Goal: Task Accomplishment & Management: Use online tool/utility

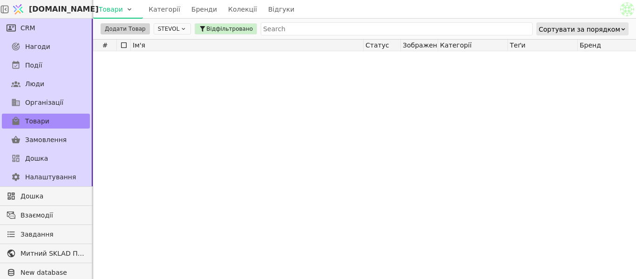
scroll to position [279, 0]
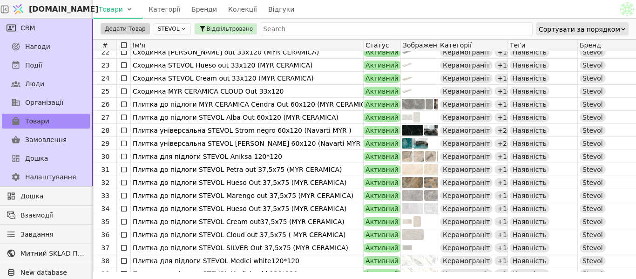
click at [180, 31] on icon at bounding box center [183, 29] width 7 height 7
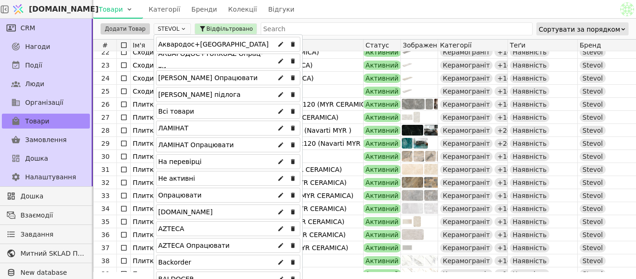
click at [191, 106] on div "Всі товари" at bounding box center [228, 111] width 144 height 15
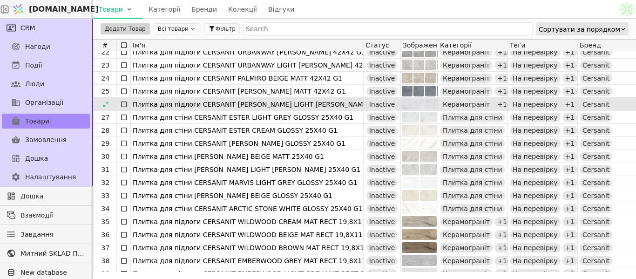
click at [178, 109] on div "Плитка для підлоги СERSANIT RUFUS LIGHT GREY MATT 42X42 G1" at bounding box center [247, 104] width 229 height 13
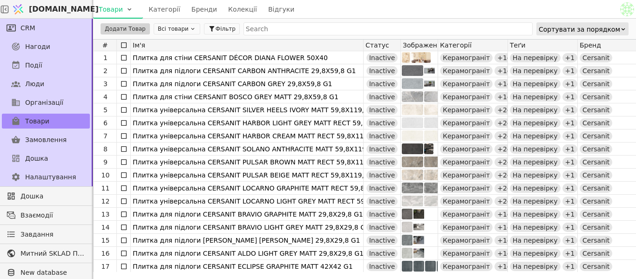
click at [195, 120] on div "Svit.One Товари Категорії Бренди Колекції Відгуки CRM Нагоди Події Люди Організ…" at bounding box center [318, 139] width 636 height 279
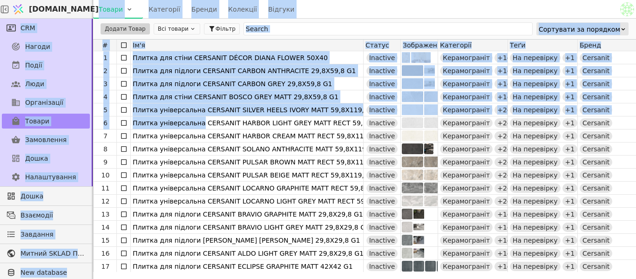
click at [378, 11] on div "Товари Категорії Бренди Колекції Відгуки" at bounding box center [355, 9] width 525 height 18
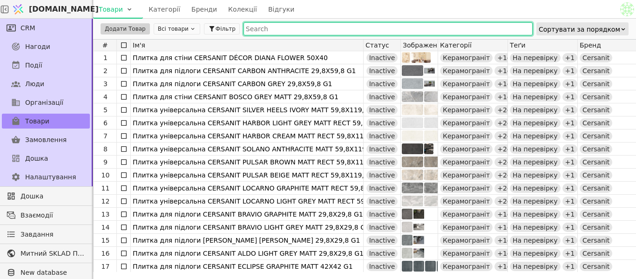
click at [376, 25] on input "text" at bounding box center [388, 28] width 289 height 13
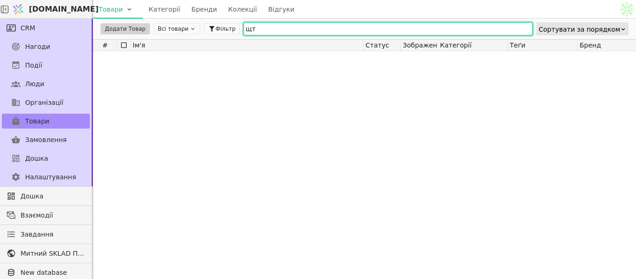
type input "щ"
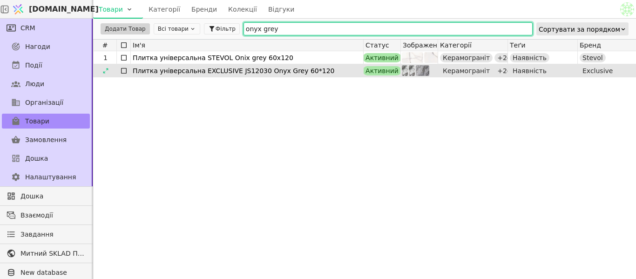
type input "onyx grey"
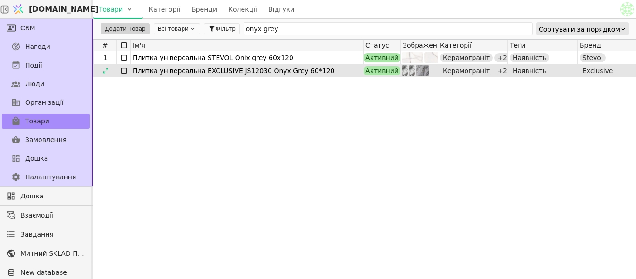
click at [313, 72] on div "Плитка універсальна EXCLUSIVE JS12030 Onyx Grey 60*120" at bounding box center [247, 70] width 229 height 13
click at [220, 72] on div "Плитка універсальна EXCLUSIVE JS12030 Onyx Grey 60*120" at bounding box center [247, 70] width 229 height 13
click at [107, 71] on icon at bounding box center [105, 71] width 7 height 7
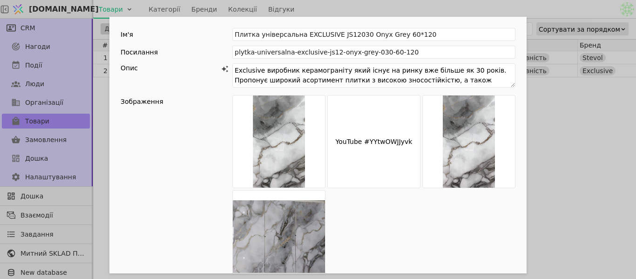
click at [551, 127] on div "Ім'я Плитка універсальна EXCLUSIVE JS12030 Onyx Grey 60*120 Посилання plytka-un…" at bounding box center [318, 139] width 636 height 279
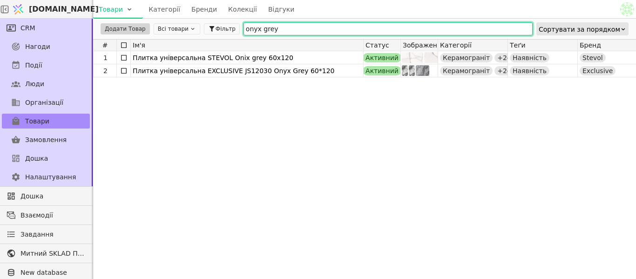
drag, startPoint x: 264, startPoint y: 30, endPoint x: 150, endPoint y: 27, distance: 114.2
click at [151, 27] on div "Додати Товар Всі товари Фільтр onyx grey Сортувати за порядком" at bounding box center [364, 29] width 543 height 20
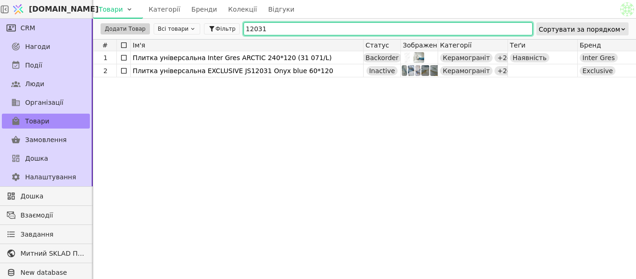
type input "12031"
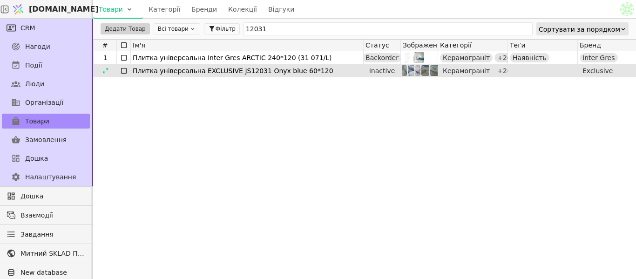
click at [168, 72] on div "Плитка універсальна EXCLUSIVE JS12031 Onyx blue 60*120" at bounding box center [247, 70] width 229 height 13
click at [108, 68] on icon at bounding box center [105, 71] width 7 height 7
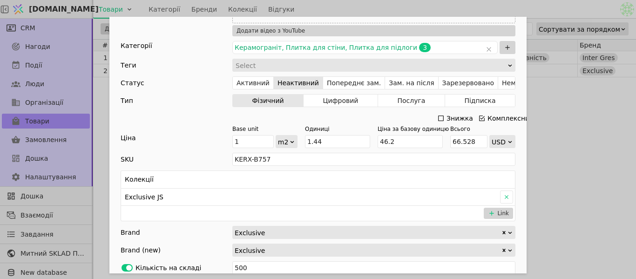
scroll to position [419, 0]
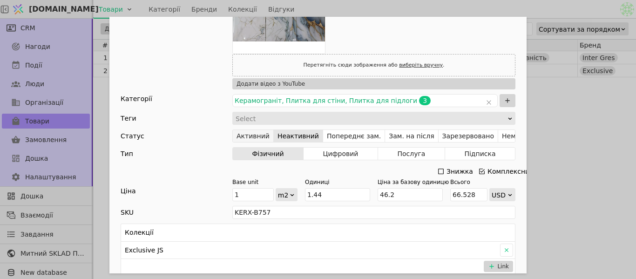
click at [256, 134] on button "Активний" at bounding box center [253, 135] width 41 height 13
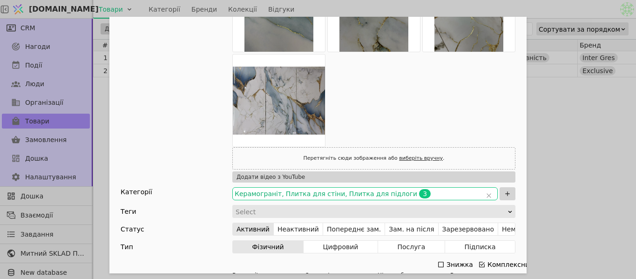
scroll to position [373, 0]
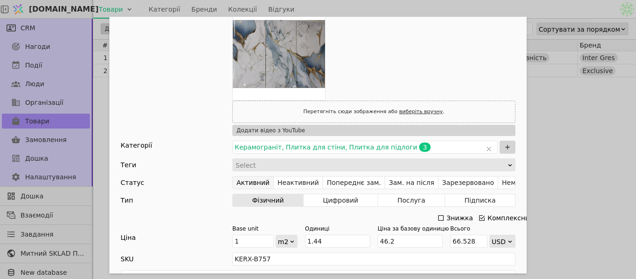
click at [256, 186] on button "Активний" at bounding box center [253, 182] width 41 height 13
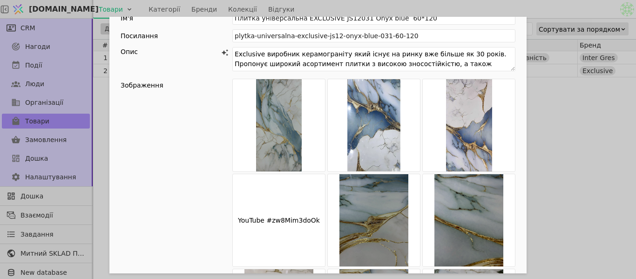
scroll to position [0, 0]
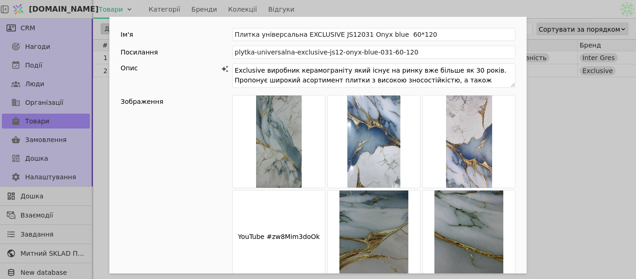
click at [577, 149] on div "Ім'я Плитка універсальна EXCLUSIVE JS12031 Onyx blue 60*120 Посилання plytka-un…" at bounding box center [318, 139] width 636 height 279
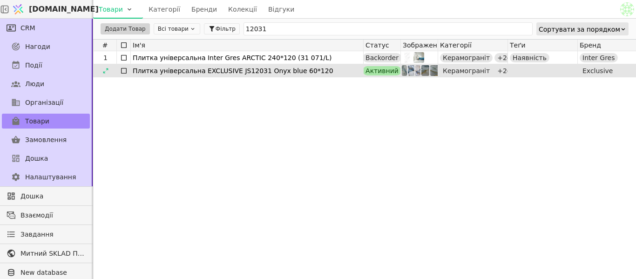
click at [216, 70] on div "Плитка універсальна EXCLUSIVE JS12031 Onyx blue 60*120" at bounding box center [247, 70] width 229 height 13
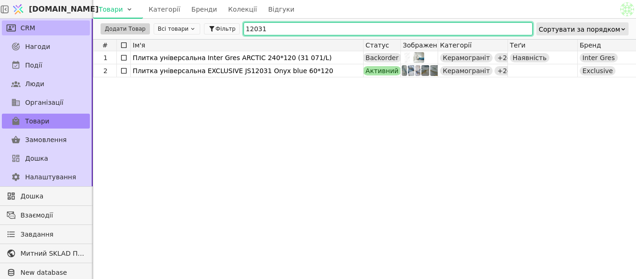
drag, startPoint x: 287, startPoint y: 26, endPoint x: 44, endPoint y: 23, distance: 242.7
click at [44, 23] on div "CRM Нагоди Події Люди Організації Товари Замовлення Дошка Налаштування Дошка Вз…" at bounding box center [318, 149] width 636 height 260
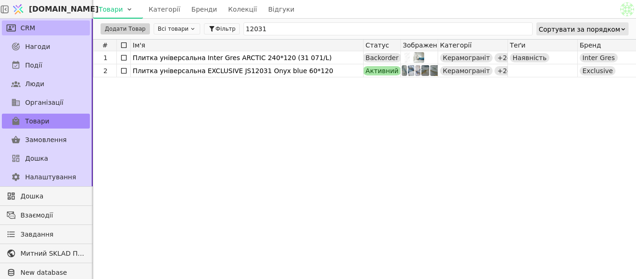
click at [44, 23] on link "CRM" at bounding box center [46, 27] width 88 height 15
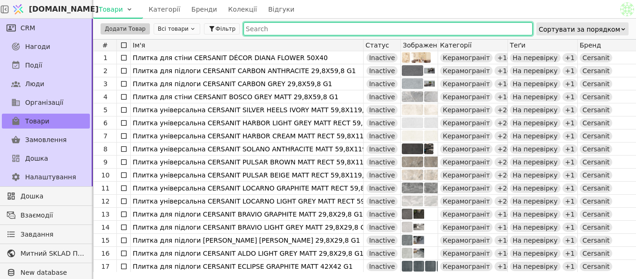
click at [252, 29] on input "text" at bounding box center [388, 28] width 289 height 13
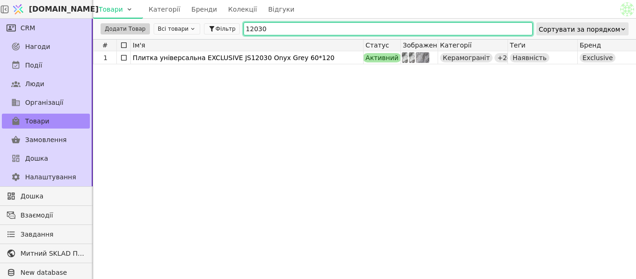
drag, startPoint x: 258, startPoint y: 30, endPoint x: 183, endPoint y: 28, distance: 75.0
click at [183, 28] on div "Додати Товар Всі товари Фільтр 12030 Сортувати за порядком" at bounding box center [364, 29] width 543 height 20
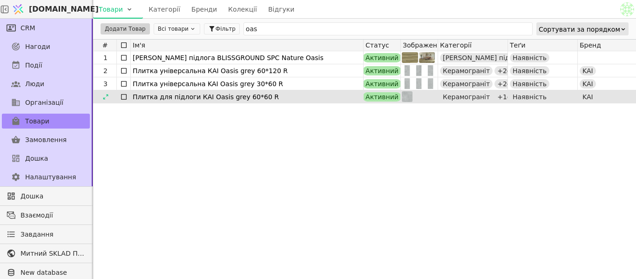
click at [231, 97] on div "Плитка для підлоги КАІ Oasis grey 60*60 R" at bounding box center [247, 96] width 229 height 13
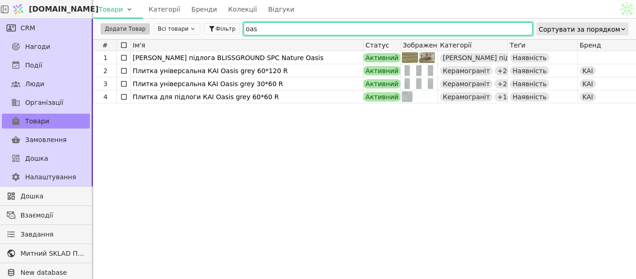
click at [279, 26] on input "oas" at bounding box center [388, 28] width 289 height 13
type input "o"
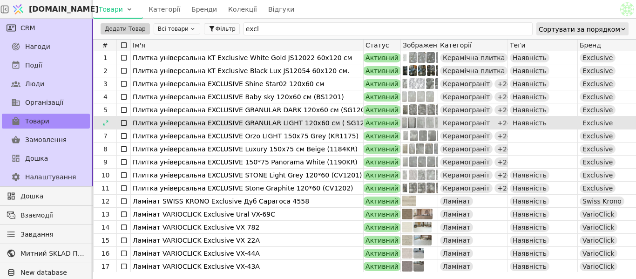
click at [214, 118] on div "Плитка універсальна EXCLUSIVE GRANULAR LIGHT 120x60 см ( SG1201)" at bounding box center [247, 122] width 229 height 13
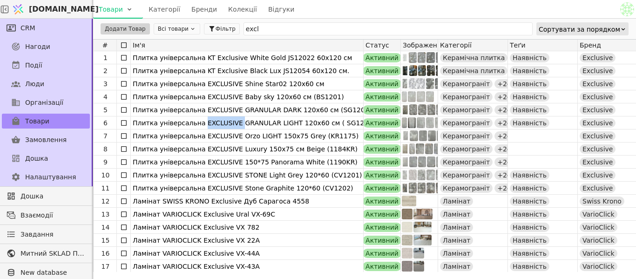
click at [205, 124] on html "Svit.One Товари Категорії Бренди Колекції Відгуки CRM Нагоди Події Люди Організ…" at bounding box center [318, 139] width 636 height 279
click at [205, 124] on div "Плитка універсальна EXCLUSIVE GRANULAR LIGHT 120x60 см ( SG1201)" at bounding box center [247, 122] width 229 height 13
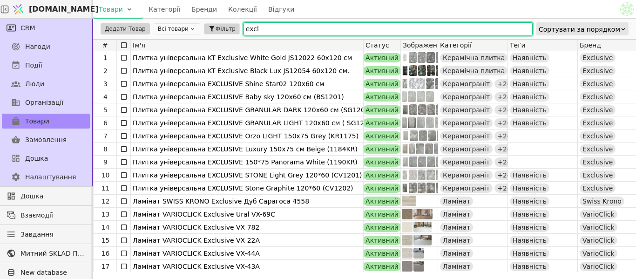
drag, startPoint x: 276, startPoint y: 33, endPoint x: 194, endPoint y: 27, distance: 82.2
click at [194, 27] on div "Додати Товар Всі товари Фільтр excl Сортувати за порядком" at bounding box center [364, 29] width 543 height 20
paste input "EXCLUSIVE"
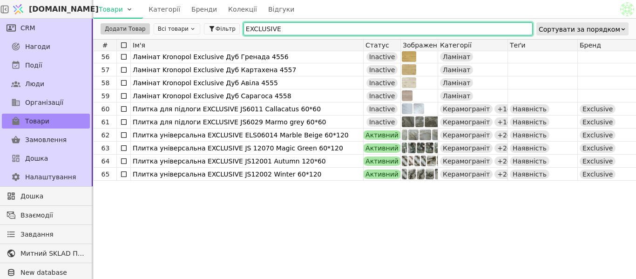
scroll to position [603, 0]
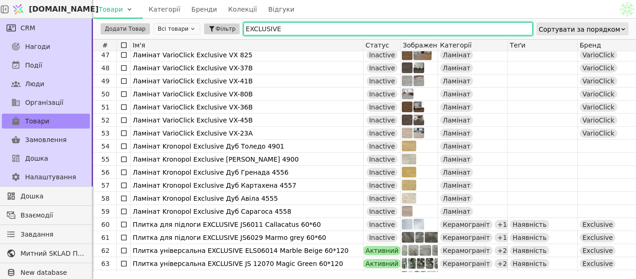
drag, startPoint x: 277, startPoint y: 27, endPoint x: 211, endPoint y: 25, distance: 65.2
click at [211, 25] on div "Додати Товар Всі товари Фільтр EXCLUSIVE Сортувати за порядком" at bounding box center [364, 29] width 543 height 20
paste input "Blue Shimme"
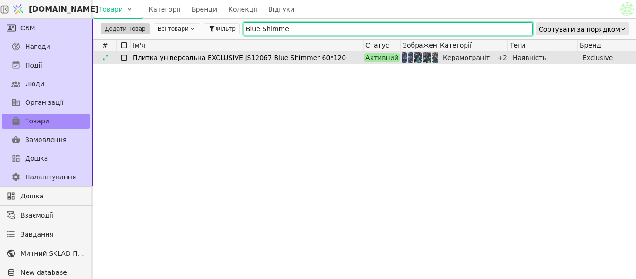
scroll to position [0, 0]
type input "Blue Shimme"
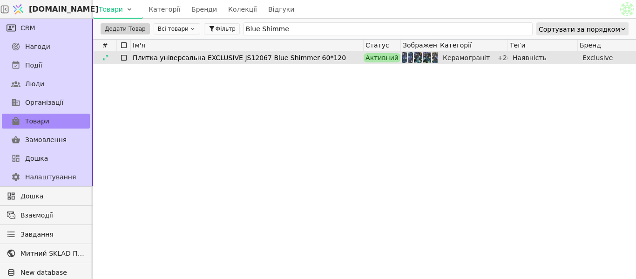
click at [153, 58] on div "Плитка універсальна EXCLUSIVE JS12067 Blue Shimmer 60*120" at bounding box center [247, 57] width 229 height 13
click at [109, 56] on icon at bounding box center [105, 57] width 7 height 7
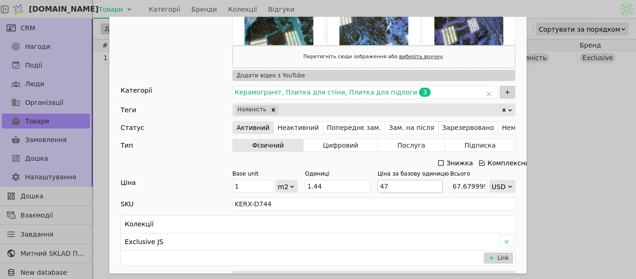
scroll to position [279, 0]
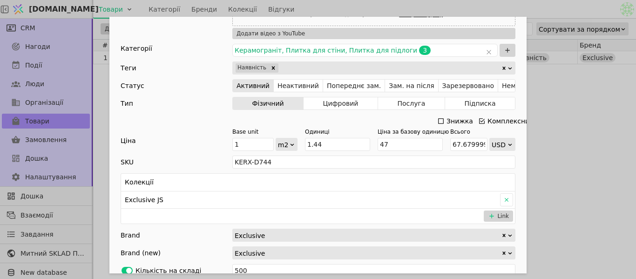
click at [438, 122] on icon "Add Opportunity" at bounding box center [440, 120] width 7 height 7
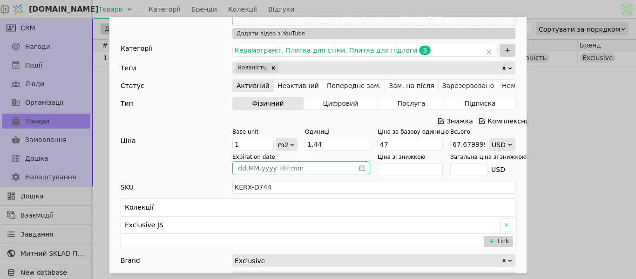
click at [359, 167] on icon "calender simple" at bounding box center [362, 168] width 7 height 7
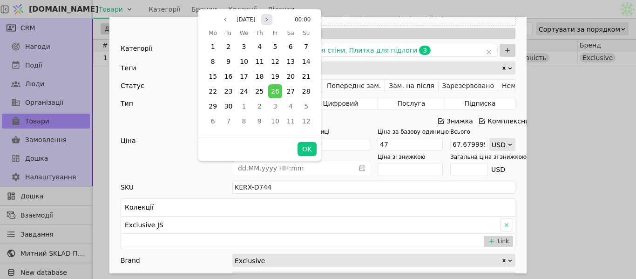
click at [270, 19] on icon "page next" at bounding box center [267, 20] width 6 height 6
click at [309, 151] on button "OK" at bounding box center [307, 149] width 19 height 14
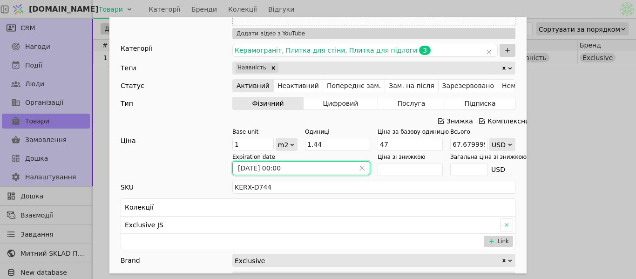
type input "26.10.2025 00:00"
click at [361, 166] on icon "close" at bounding box center [362, 168] width 7 height 7
click at [397, 173] on input "Add Opportunity" at bounding box center [410, 169] width 65 height 13
type input "3"
type input "4.32"
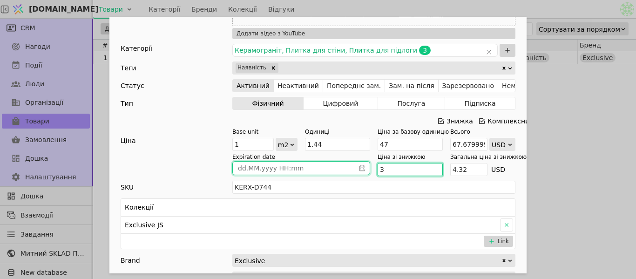
type input "30"
type input "43.199999999999996"
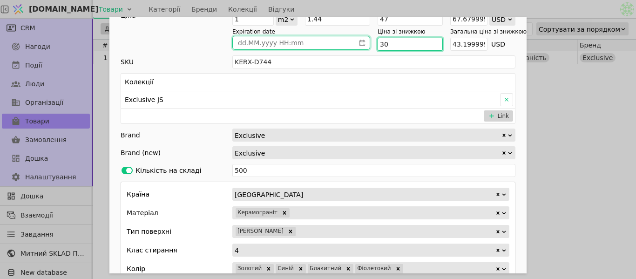
scroll to position [338, 0]
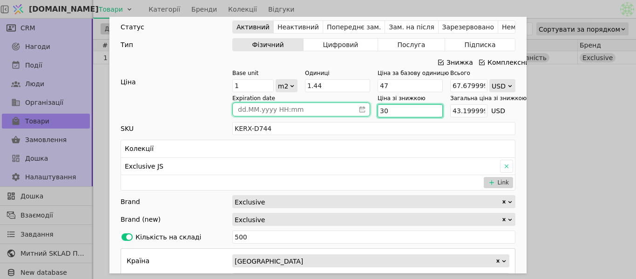
type input "30"
click at [602, 127] on div "Ім'я Плитка універсальна EXCLUSIVE JS12067 Blue Shimmer 60*120 Посилання plytka…" at bounding box center [318, 139] width 636 height 279
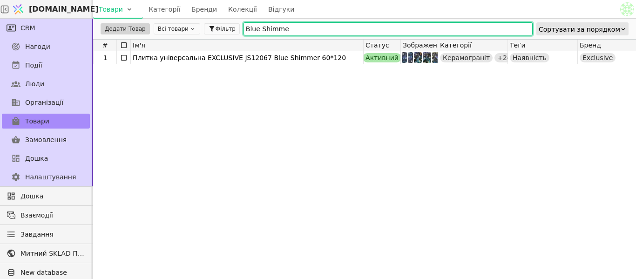
drag, startPoint x: 278, startPoint y: 26, endPoint x: 218, endPoint y: 19, distance: 60.0
click at [230, 21] on div "Додати Товар Всі товари Фільтр Blue Shimme Сортувати за порядком" at bounding box center [364, 29] width 543 height 20
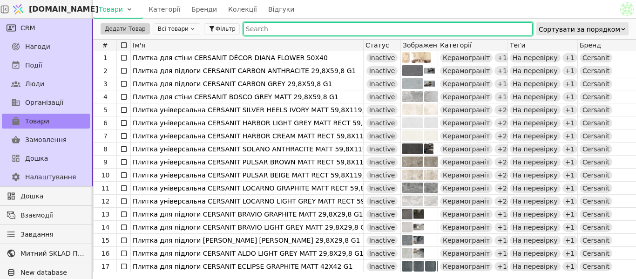
click at [170, 33] on button "Всі товари" at bounding box center [177, 28] width 47 height 11
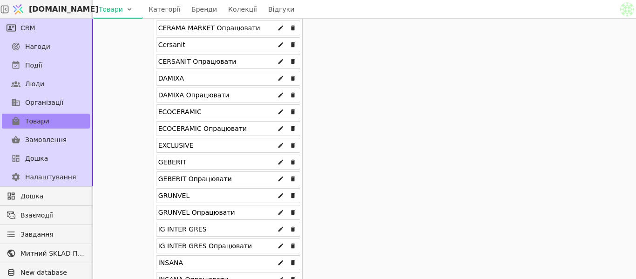
scroll to position [466, 0]
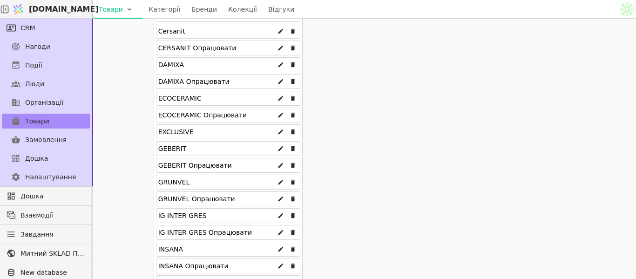
click at [189, 133] on div "EXCLUSIVE" at bounding box center [228, 131] width 144 height 15
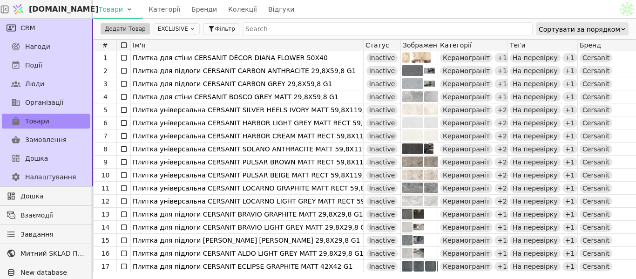
scroll to position [0, 0]
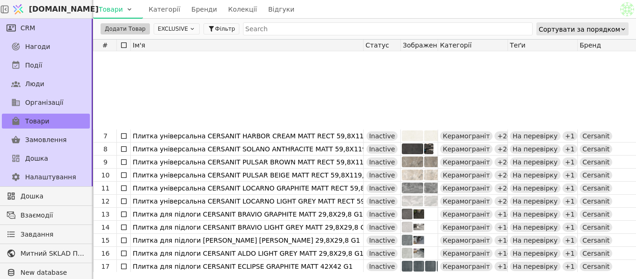
scroll to position [93, 0]
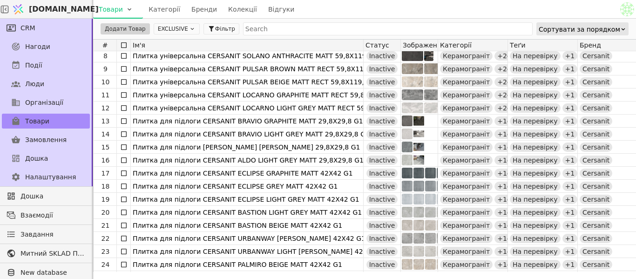
click at [189, 27] on icon at bounding box center [192, 29] width 7 height 7
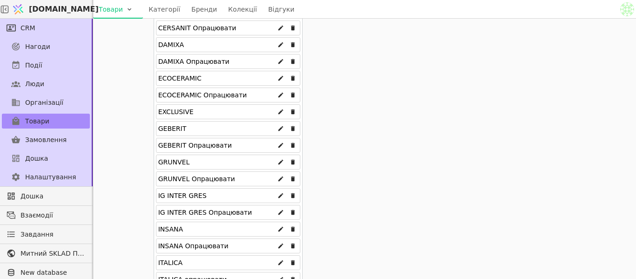
scroll to position [465, 0]
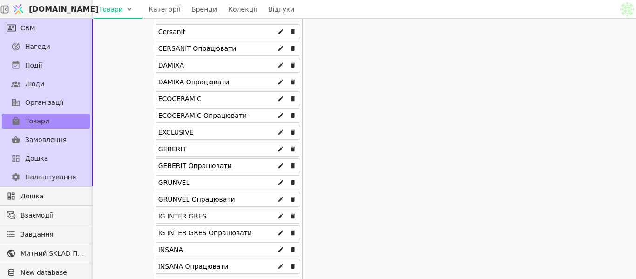
click at [163, 128] on div "EXCLUSIVE" at bounding box center [175, 132] width 35 height 15
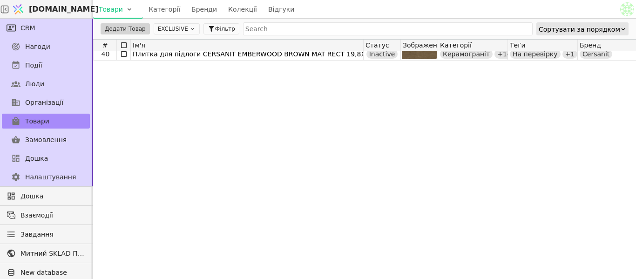
scroll to position [279, 0]
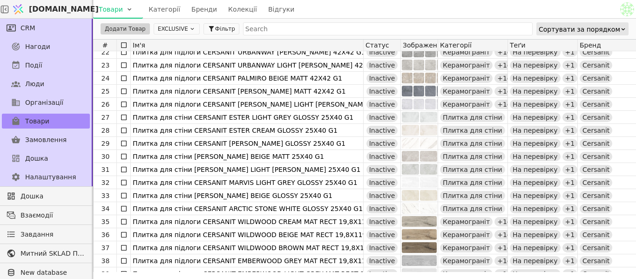
click at [175, 29] on button "EXCLUSIVE" at bounding box center [177, 28] width 46 height 11
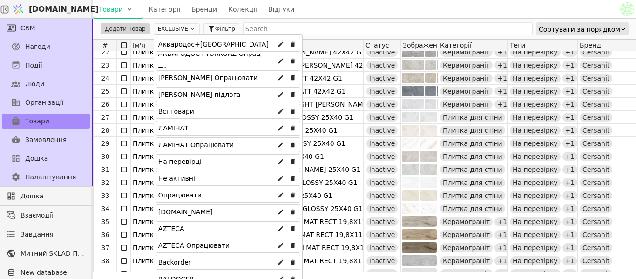
click at [177, 109] on div "Всі товари" at bounding box center [176, 111] width 36 height 15
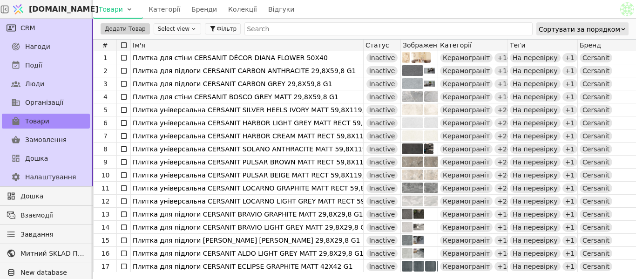
click at [168, 33] on button "Select view" at bounding box center [178, 28] width 48 height 11
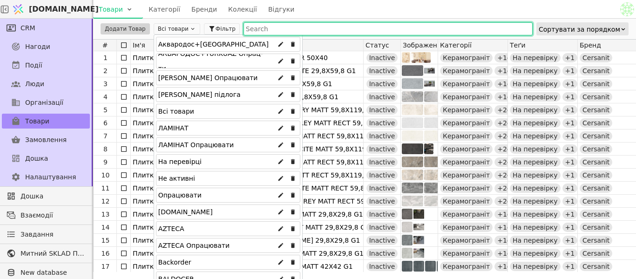
click at [248, 30] on input "text" at bounding box center [388, 28] width 289 height 13
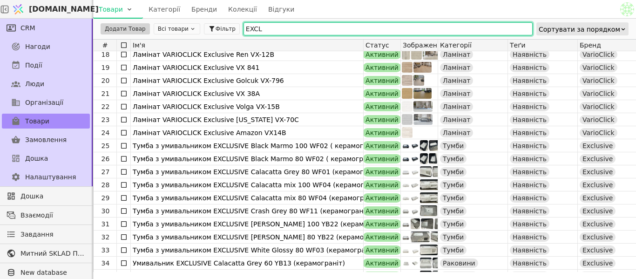
scroll to position [233, 0]
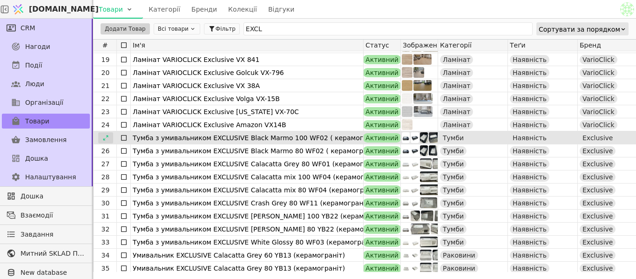
click at [108, 137] on icon at bounding box center [105, 138] width 7 height 7
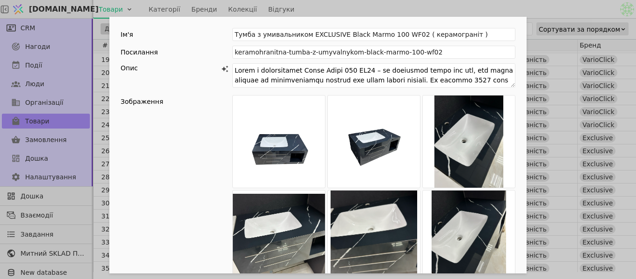
click at [570, 7] on div "Ім'я Тумба з умивальником EXCLUSIVE Black Marmo 100 WF02 ( керамограніт ) Посил…" at bounding box center [318, 139] width 636 height 279
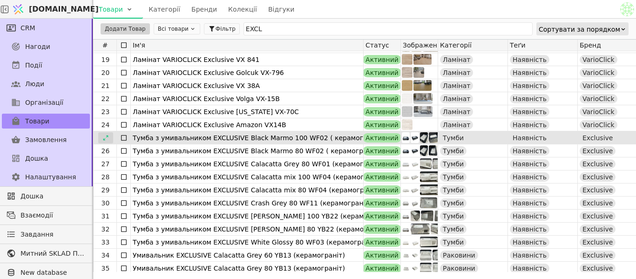
click at [103, 139] on icon at bounding box center [105, 138] width 7 height 7
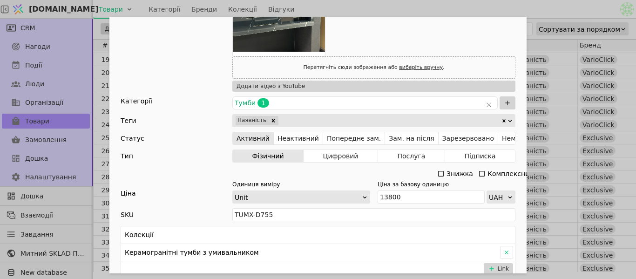
scroll to position [326, 0]
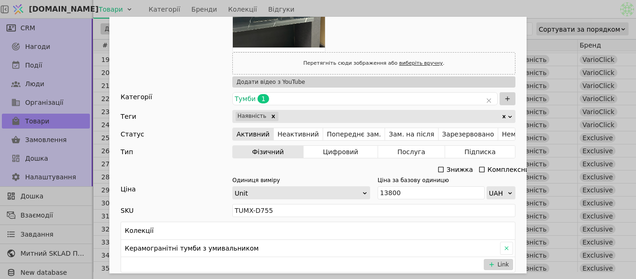
click at [562, 14] on div "Ім'я Тумба з умивальником EXCLUSIVE Black Marmo 100 WF02 ( керамограніт ) Посил…" at bounding box center [318, 139] width 636 height 279
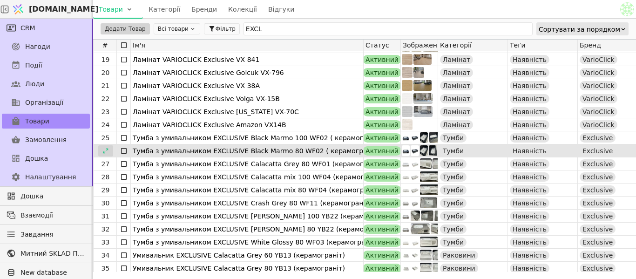
click at [107, 153] on icon at bounding box center [105, 151] width 7 height 7
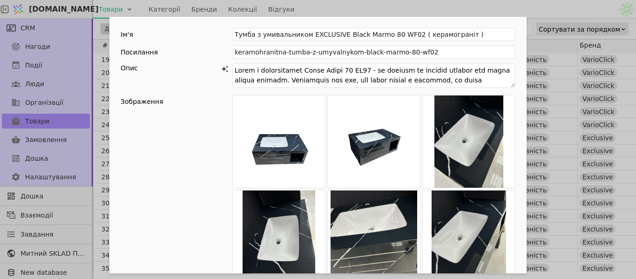
click at [551, 10] on div "Ім'я Тумба з умивальником EXCLUSIVE Black Marmo 80 WF02 ( керамограніт ) Посила…" at bounding box center [318, 139] width 636 height 279
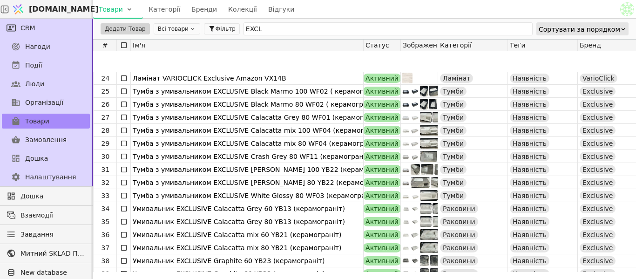
scroll to position [326, 0]
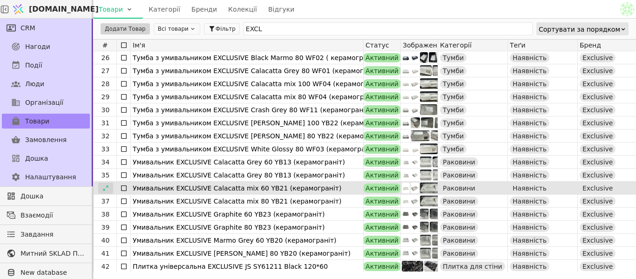
click at [109, 190] on icon at bounding box center [105, 188] width 7 height 7
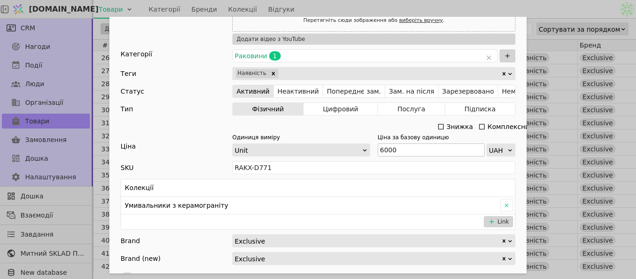
scroll to position [512, 0]
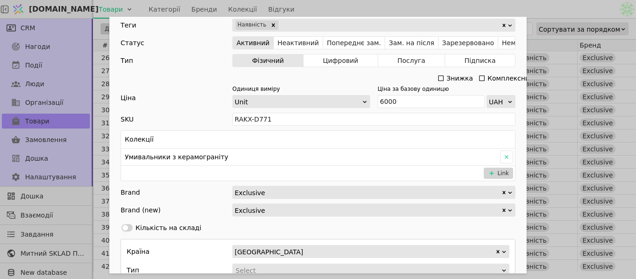
click at [566, 115] on div "Ім'я Умивальник EXCLUSIVE Calacatta mix 60 YB21 (керамограніт) Посилання umyval…" at bounding box center [318, 139] width 636 height 279
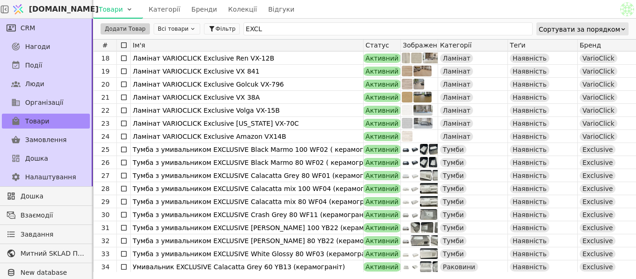
scroll to position [279, 0]
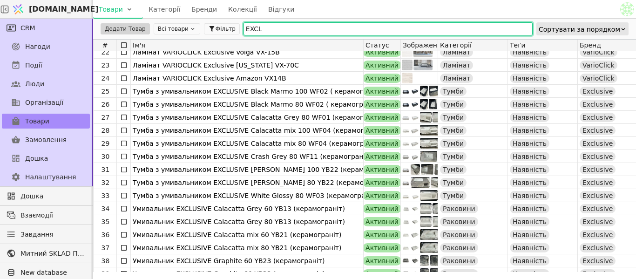
click at [255, 31] on input "EXCL" at bounding box center [388, 28] width 289 height 13
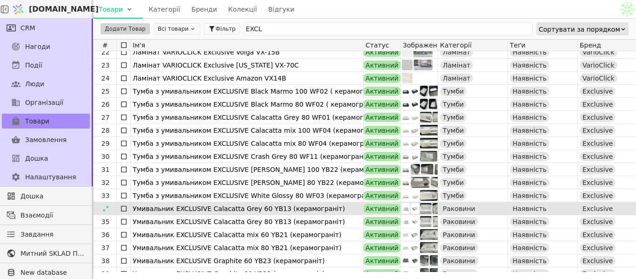
click at [187, 207] on div "Умивальник EXCLUSIVE Calacatta Grey 60 YB13 (керамограніт)" at bounding box center [247, 208] width 229 height 13
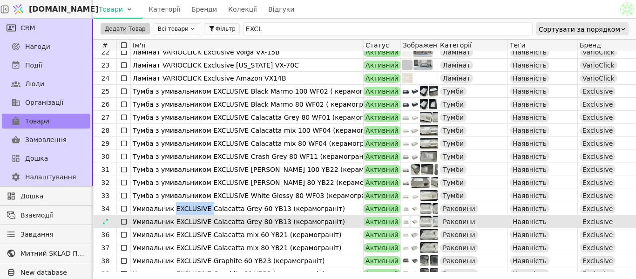
copy div "EXCLUSIVE"
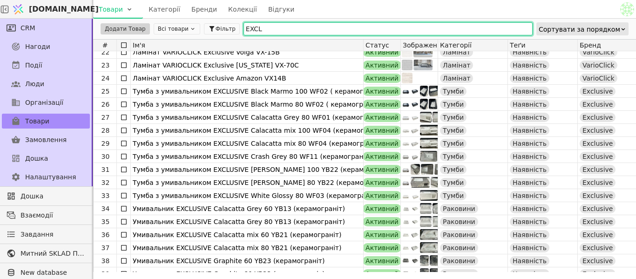
drag, startPoint x: 293, startPoint y: 29, endPoint x: 234, endPoint y: 28, distance: 59.2
click at [244, 28] on input "EXCL" at bounding box center [388, 28] width 289 height 13
type input "E"
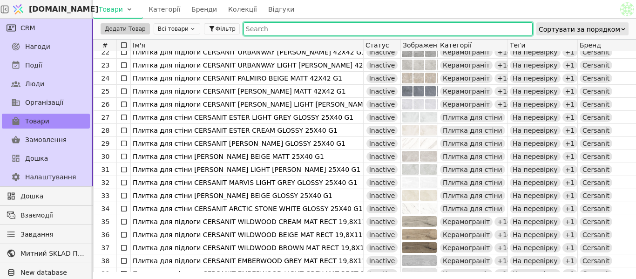
paste input "EXCLUSIVE"
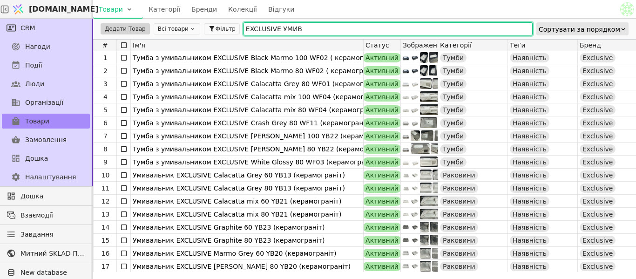
scroll to position [1, 0]
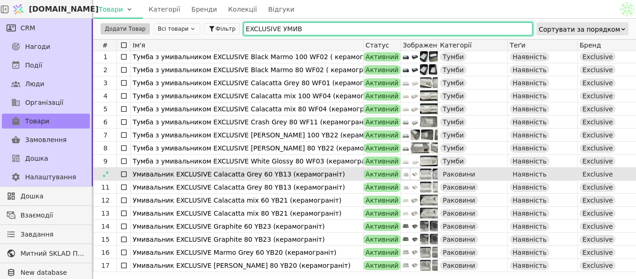
type input "EXCLUSIVE УМИВ"
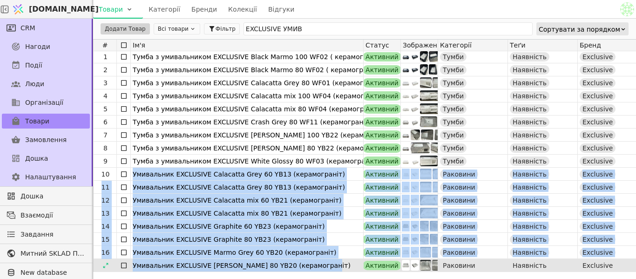
drag, startPoint x: 132, startPoint y: 174, endPoint x: 319, endPoint y: 264, distance: 207.3
click at [319, 264] on div "1 Тумба з умивальником EXCLUSIVE Black Marmo 100 WF02 ( керамограніт ) Активний…" at bounding box center [620, 161] width 1055 height 222
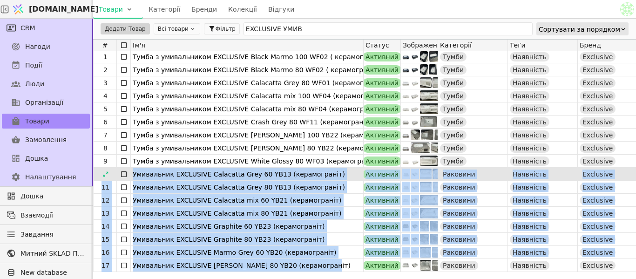
click at [144, 173] on div "Умивальник EXCLUSIVE Calacatta Grey 60 YB13 (керамограніт)" at bounding box center [247, 174] width 229 height 13
click at [164, 178] on div "Умивальник EXCLUSIVE Calacatta Grey 60 YB13 (керамограніт)" at bounding box center [247, 174] width 229 height 13
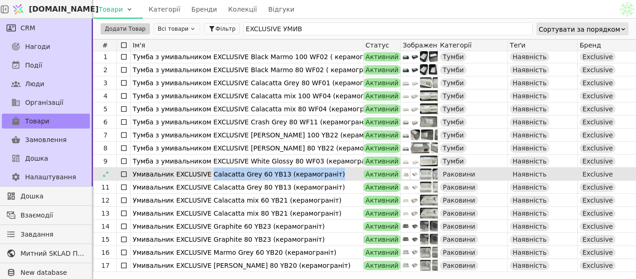
drag, startPoint x: 205, startPoint y: 173, endPoint x: 331, endPoint y: 175, distance: 125.3
click at [331, 175] on div "Умивальник EXCLUSIVE Calacatta Grey 60 YB13 (керамограніт)" at bounding box center [247, 174] width 229 height 13
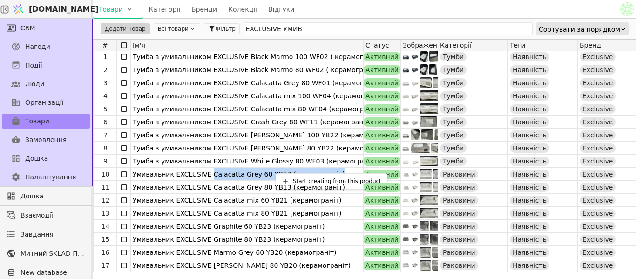
click at [234, 172] on html "Svit.One Товари Категорії Бренди Колекції Відгуки CRM Нагоди Події Люди Організ…" at bounding box center [318, 139] width 636 height 279
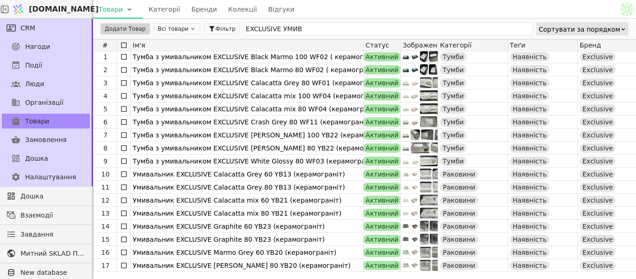
click at [234, 172] on div "Умивальник EXCLUSIVE Calacatta Grey 60 YB13 (керамограніт)" at bounding box center [247, 174] width 229 height 13
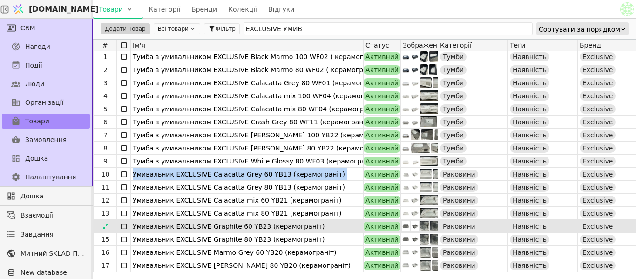
click at [0, 0] on div at bounding box center [0, 0] width 0 height 0
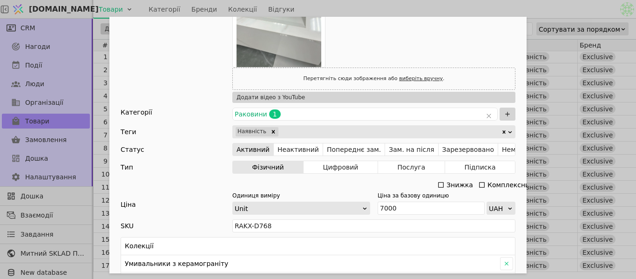
scroll to position [326, 0]
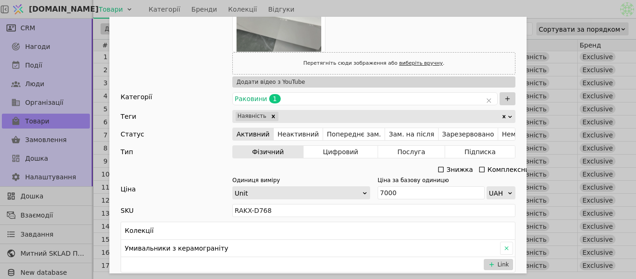
click at [437, 169] on icon "Add Opportunity" at bounding box center [440, 169] width 7 height 7
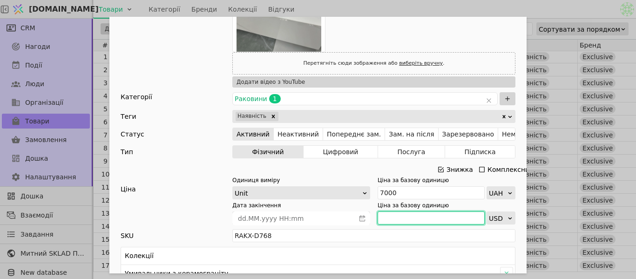
click at [390, 214] on input "Add Opportunity" at bounding box center [431, 217] width 107 height 13
type input "5100"
click at [578, 168] on div "Ім'я Умивальник EXCLUSIVE Calacatta Grey 60 YB13 (керамограніт) Посилання umyva…" at bounding box center [318, 139] width 636 height 279
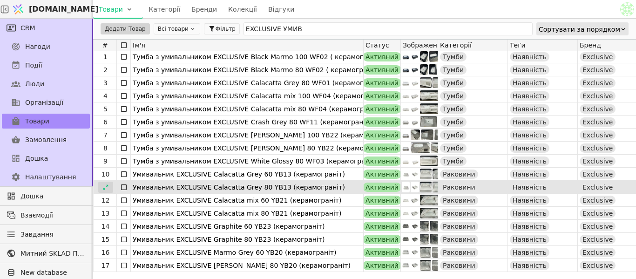
click at [110, 184] on div at bounding box center [105, 187] width 15 height 11
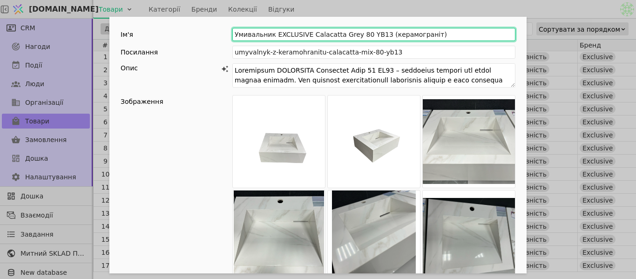
drag, startPoint x: 303, startPoint y: 34, endPoint x: 351, endPoint y: 34, distance: 48.4
click at [351, 34] on input "Умивальник EXCLUSIVE Calacatta Grey 80 YB13 (керамограніт)" at bounding box center [373, 34] width 283 height 13
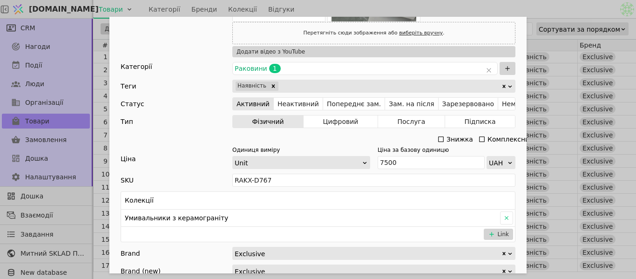
scroll to position [373, 0]
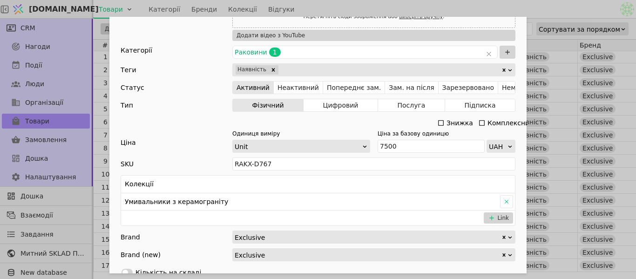
click at [438, 121] on icon "Add Opportunity" at bounding box center [440, 122] width 7 height 7
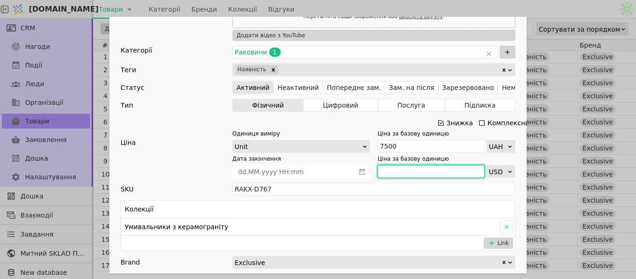
click at [395, 176] on input "Add Opportunity" at bounding box center [431, 171] width 107 height 13
type input "5250"
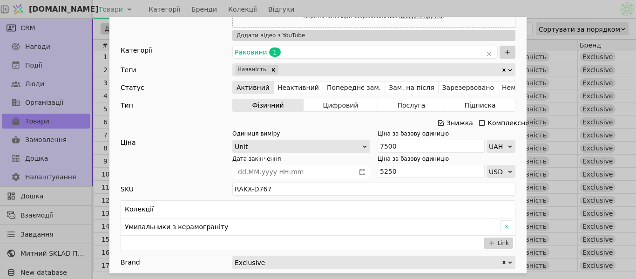
click at [587, 135] on div "Ім'я Умивальник EXCLUSIVE Calacatta Grey 80 YB13 (керамограніт) Посилання umyva…" at bounding box center [318, 139] width 636 height 279
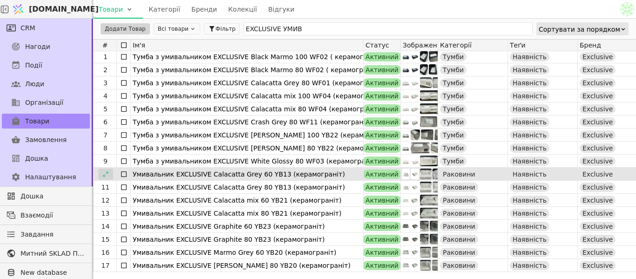
click at [106, 171] on icon at bounding box center [105, 174] width 7 height 7
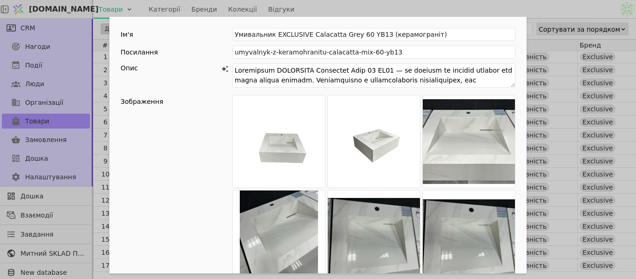
click at [593, 144] on div "Ім'я Умивальник EXCLUSIVE Calacatta Grey 60 YB13 (керамограніт) Посилання umyva…" at bounding box center [318, 139] width 636 height 279
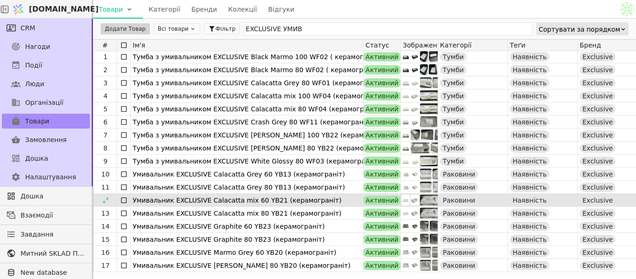
click at [216, 198] on div "Умивальник EXCLUSIVE Calacatta mix 60 YB21 (керамограніт)" at bounding box center [247, 200] width 229 height 13
click at [215, 198] on div "Умивальник EXCLUSIVE Calacatta mix 60 YB21 (керамограніт)" at bounding box center [247, 200] width 229 height 13
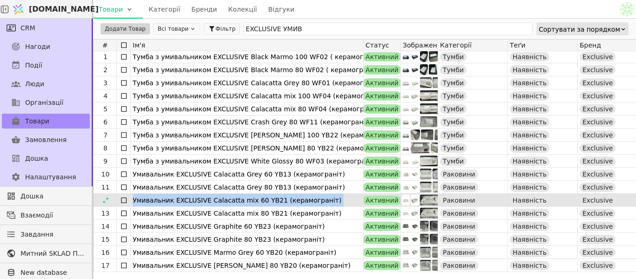
click at [215, 198] on div "Умивальник EXCLUSIVE Calacatta mix 60 YB21 (керамограніт)" at bounding box center [247, 200] width 229 height 13
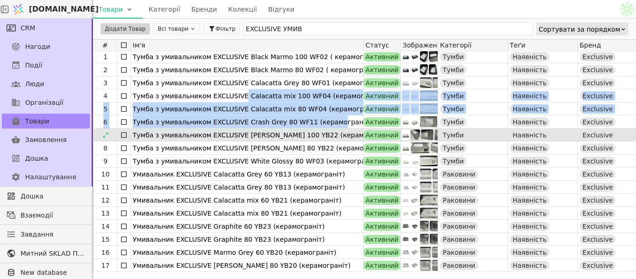
drag, startPoint x: 234, startPoint y: 96, endPoint x: 323, endPoint y: 131, distance: 95.1
click at [322, 130] on div "1 Тумба з умивальником EXCLUSIVE Black Marmo 100 WF02 ( керамограніт ) Активний…" at bounding box center [620, 161] width 1055 height 222
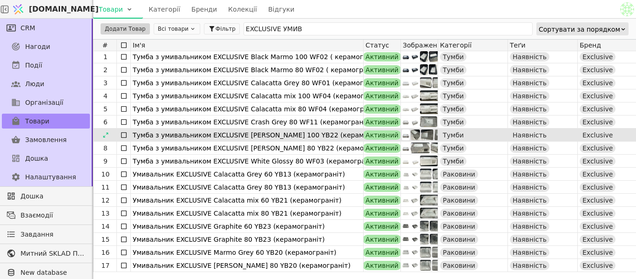
click at [324, 131] on div "Тумба з умивальником EXCLUSIVE Milano Grey 100 YB22 (керамограніт)" at bounding box center [247, 135] width 229 height 13
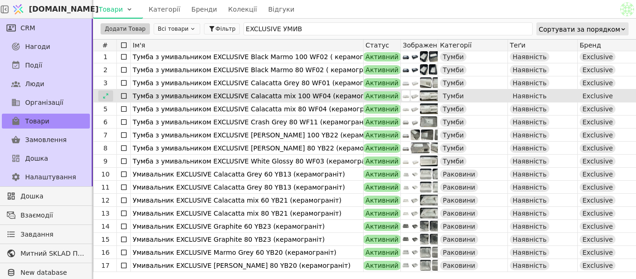
click at [107, 95] on icon at bounding box center [105, 96] width 7 height 7
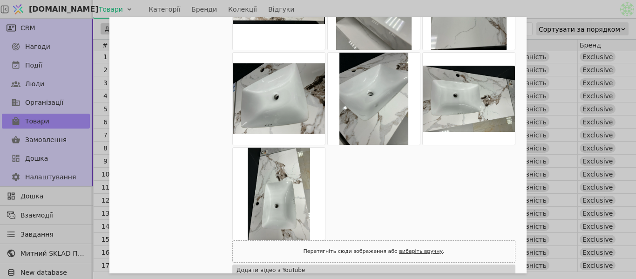
scroll to position [512, 0]
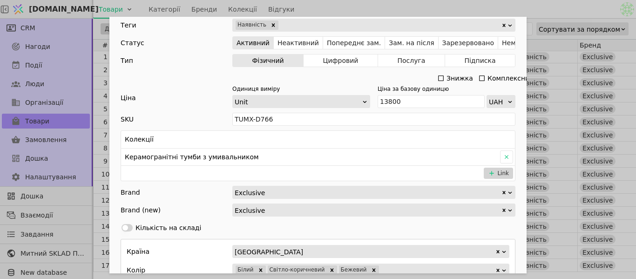
click at [567, 176] on div "Ім'я Тумба з умивальником EXCLUSIVE Calacatta mix 100 WF04 (керамограніт) Посил…" at bounding box center [318, 139] width 636 height 279
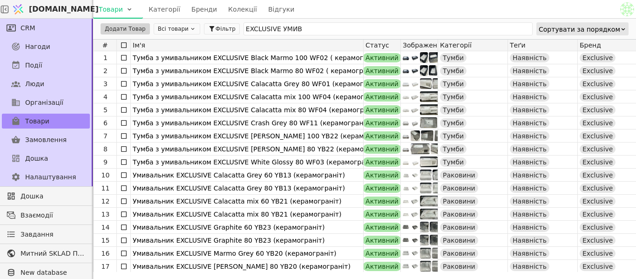
scroll to position [1, 0]
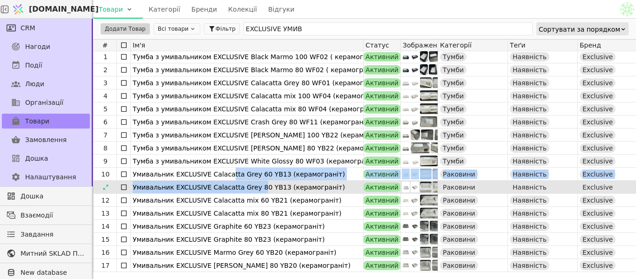
drag, startPoint x: 222, startPoint y: 173, endPoint x: 249, endPoint y: 193, distance: 34.0
click at [249, 193] on div "1 Тумба з умивальником EXCLUSIVE Black Marmo 100 WF02 ( керамограніт ) Активний…" at bounding box center [620, 161] width 1055 height 222
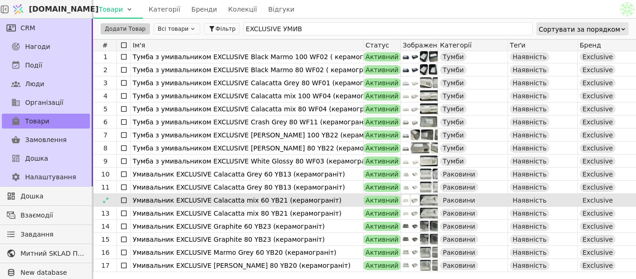
click at [241, 201] on div "Умивальник EXCLUSIVE Calacatta mix 60 YB21 (керамограніт)" at bounding box center [247, 200] width 229 height 13
drag, startPoint x: 204, startPoint y: 199, endPoint x: 244, endPoint y: 202, distance: 39.7
click at [244, 202] on div "Умивальник EXCLUSIVE Calacatta mix 60 YB21 (керамограніт)" at bounding box center [247, 200] width 229 height 13
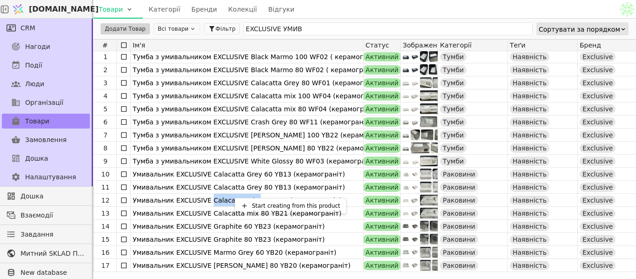
click at [102, 199] on html "Svit.One Товари Категорії Бренди Колекції Відгуки CRM Нагоди Події Люди Організ…" at bounding box center [318, 139] width 636 height 279
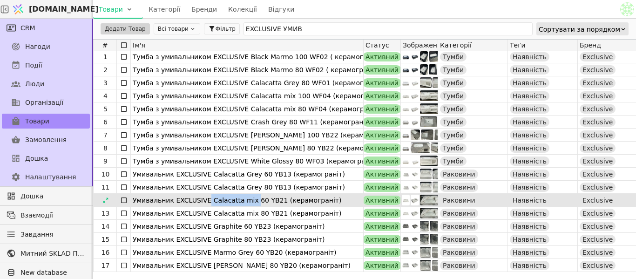
drag, startPoint x: 203, startPoint y: 197, endPoint x: 244, endPoint y: 202, distance: 41.3
click at [244, 202] on div "Умивальник EXCLUSIVE Calacatta mix 60 YB21 (керамограніт)" at bounding box center [247, 200] width 229 height 13
copy div "Calacatta mix"
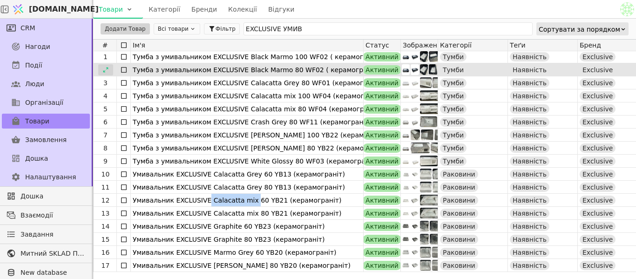
scroll to position [0, 0]
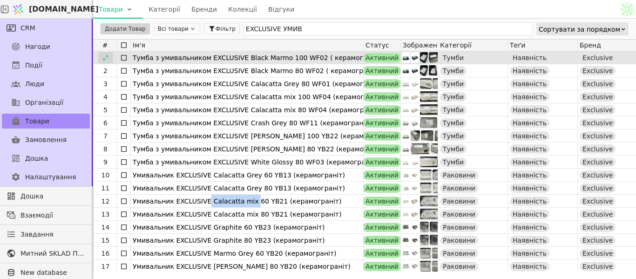
click at [108, 59] on icon at bounding box center [105, 57] width 7 height 7
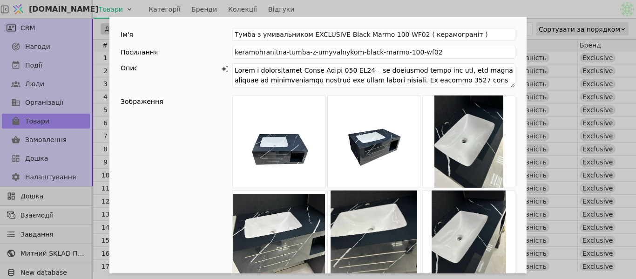
click at [549, 9] on div "Ім'я Тумба з умивальником EXCLUSIVE Black Marmo 100 WF02 ( керамограніт ) Посил…" at bounding box center [318, 139] width 636 height 279
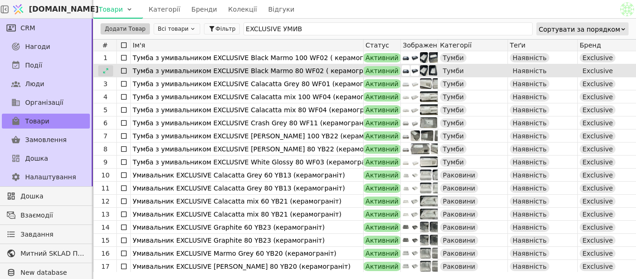
click at [106, 70] on icon at bounding box center [105, 71] width 7 height 7
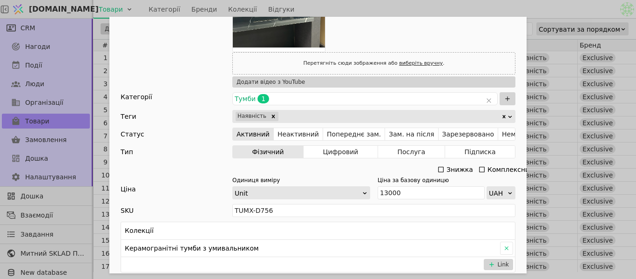
scroll to position [419, 0]
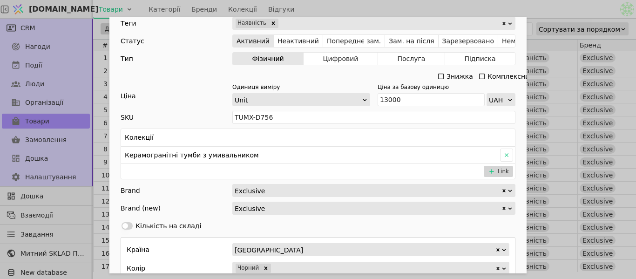
click at [578, 12] on div "Ім'я Тумба з умивальником EXCLUSIVE Black Marmo 80 WF02 ( керамограніт ) Посила…" at bounding box center [318, 139] width 636 height 279
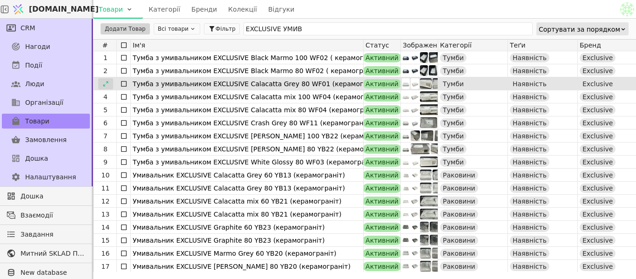
click at [104, 86] on icon at bounding box center [105, 84] width 7 height 7
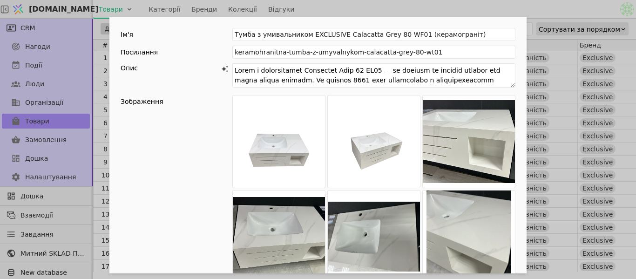
click at [537, 14] on div "Ім'я Тумба з умивальником EXCLUSIVE Calacatta Grey 80 WF01 (керамограніт) Посил…" at bounding box center [318, 139] width 636 height 279
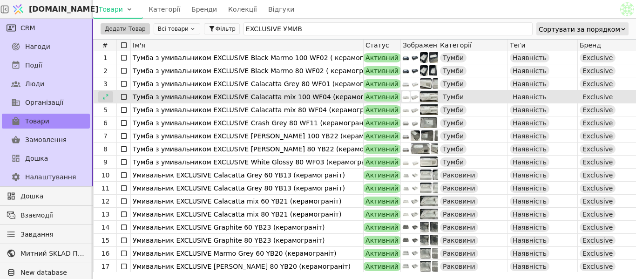
click at [106, 96] on icon at bounding box center [105, 97] width 7 height 7
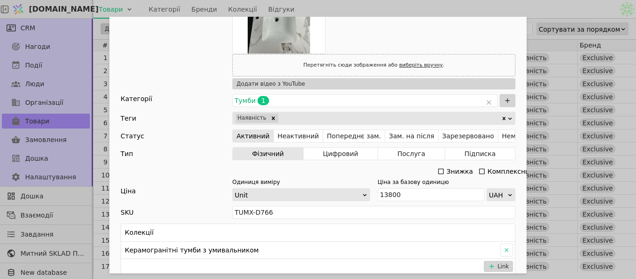
scroll to position [140, 0]
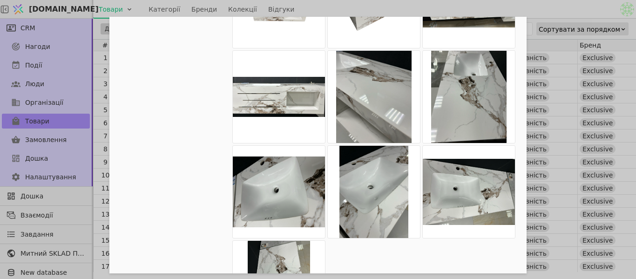
click at [535, 11] on div "Ім'я Тумба з умивальником EXCLUSIVE Calacatta mix 100 WF04 (керамограніт) Посил…" at bounding box center [318, 139] width 636 height 279
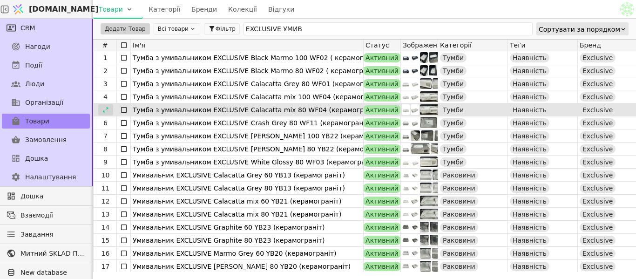
click at [104, 112] on icon at bounding box center [105, 109] width 5 height 5
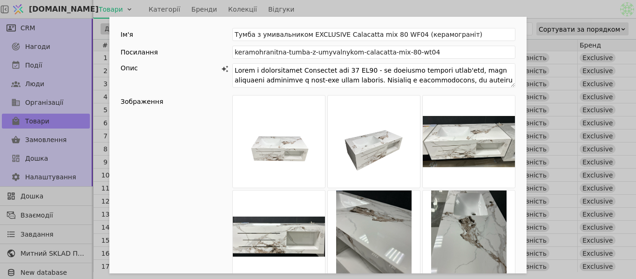
click at [578, 11] on div "Ім'я Тумба з умивальником EXCLUSIVE Calacatta mix 80 WF04 (керамограніт) Посила…" at bounding box center [318, 139] width 636 height 279
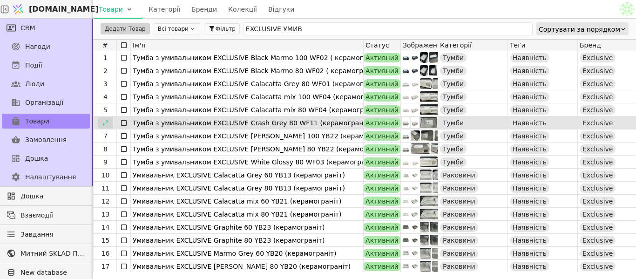
click at [102, 128] on div at bounding box center [105, 122] width 15 height 11
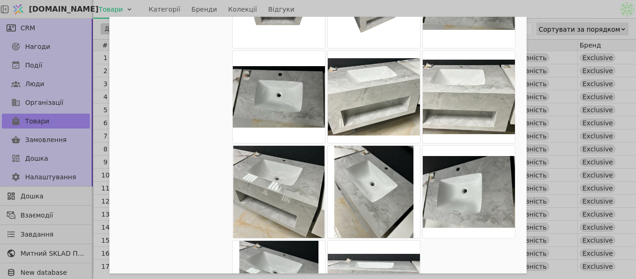
scroll to position [373, 0]
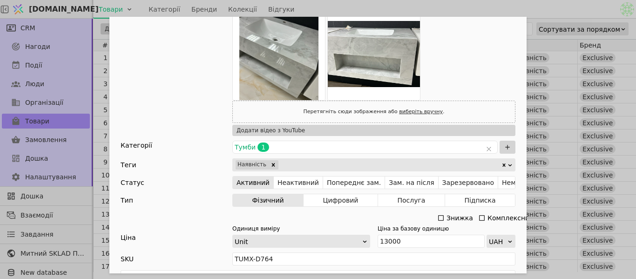
click at [545, 6] on div "Ім'я Тумба з умивальником EXCLUSIVE Crash Grey 80 WF11 (керамограніт) Посилання…" at bounding box center [318, 139] width 636 height 279
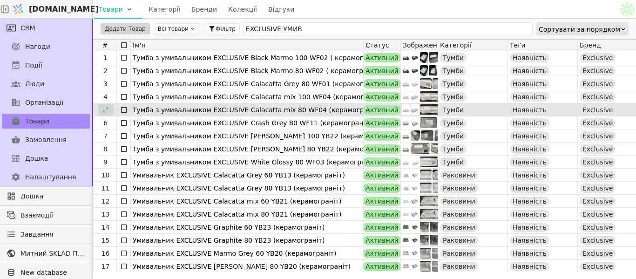
click at [105, 110] on icon at bounding box center [105, 109] width 5 height 5
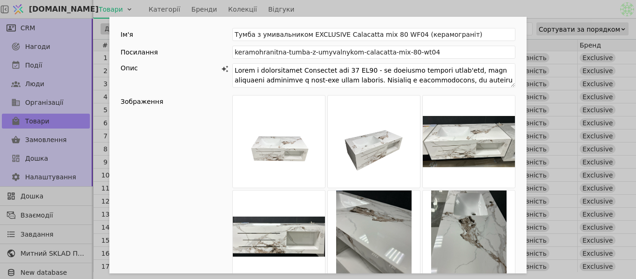
click at [545, 12] on div "Ім'я Тумба з умивальником EXCLUSIVE Calacatta mix 80 WF04 (керамограніт) Посила…" at bounding box center [318, 139] width 636 height 279
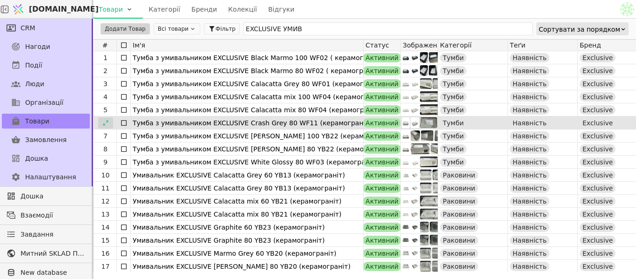
click at [105, 122] on icon at bounding box center [105, 123] width 7 height 7
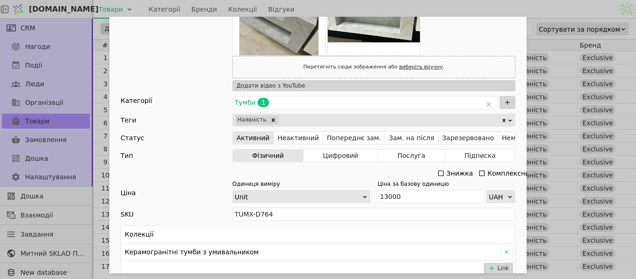
scroll to position [419, 0]
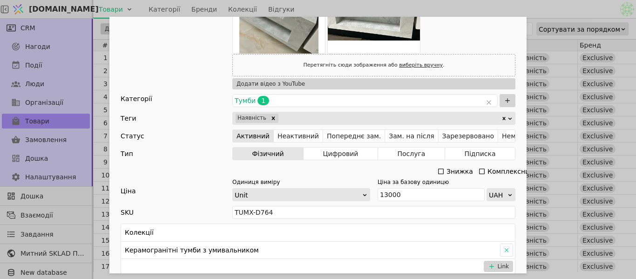
click at [549, 15] on div "Ім'я Тумба з умивальником EXCLUSIVE Crash Grey 80 WF11 (керамограніт) Посилання…" at bounding box center [318, 139] width 636 height 279
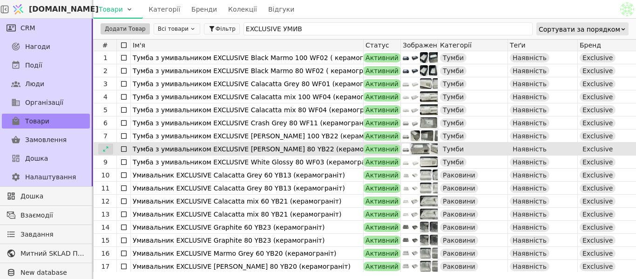
click at [105, 151] on icon at bounding box center [105, 149] width 7 height 7
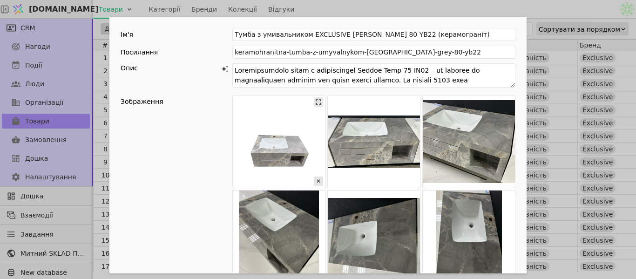
click at [301, 145] on img "Add Opportunity" at bounding box center [279, 141] width 92 height 92
click at [357, 149] on img "Add Opportunity" at bounding box center [374, 141] width 92 height 92
click at [529, 9] on div "Ім'я Тумба з умивальником EXCLUSIVE Milano Grey 80 YB22 (керамограніт) Посиланн…" at bounding box center [318, 139] width 636 height 279
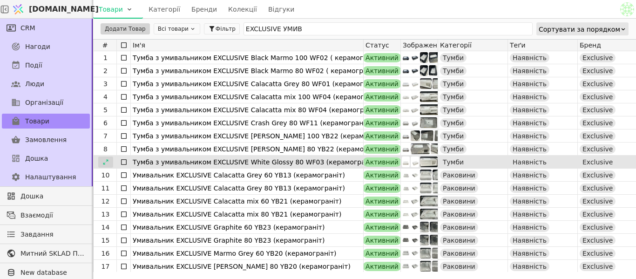
click at [106, 161] on icon at bounding box center [105, 162] width 7 height 7
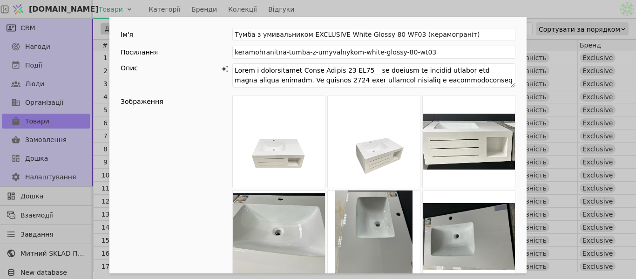
click at [524, 9] on div "Ім'я Тумба з умивальником EXCLUSIVE White Glossy 80 WF03 (керамограніт) Посилан…" at bounding box center [318, 139] width 636 height 279
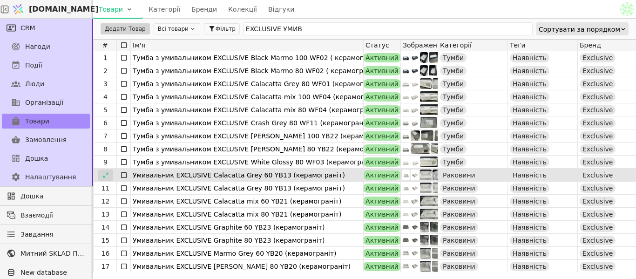
click at [108, 175] on icon at bounding box center [105, 175] width 7 height 7
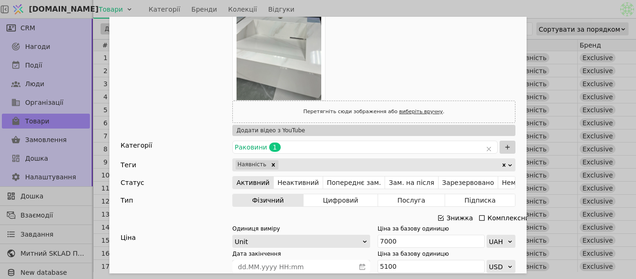
scroll to position [326, 0]
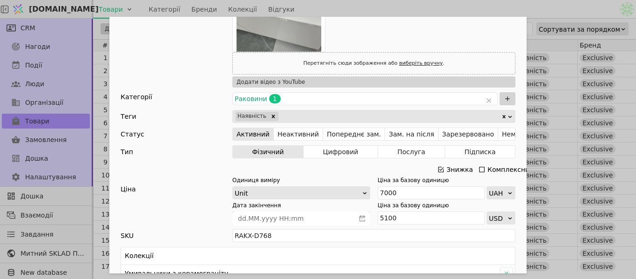
click at [528, 8] on div "Ім'я Умивальник EXCLUSIVE Calacatta Grey 60 YB13 (керамограніт) Посилання umyva…" at bounding box center [318, 139] width 636 height 279
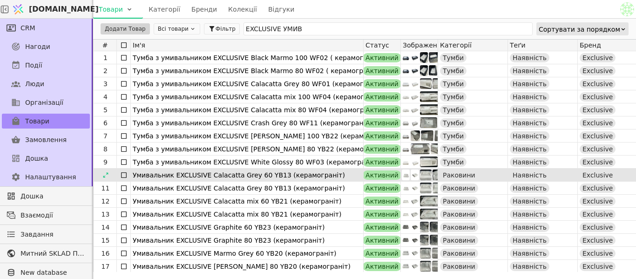
scroll to position [1, 0]
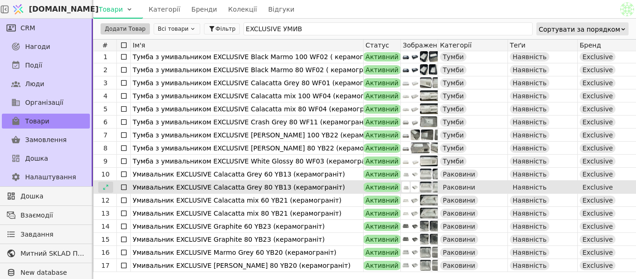
click at [104, 188] on icon at bounding box center [105, 186] width 5 height 5
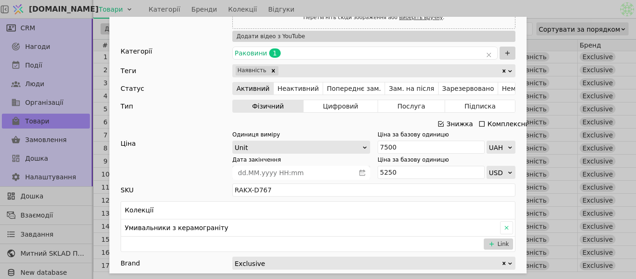
scroll to position [373, 0]
click at [526, 5] on div "Ім'я Умивальник EXCLUSIVE Calacatta Grey 80 YB13 (керамограніт) Посилання umyva…" at bounding box center [318, 139] width 636 height 279
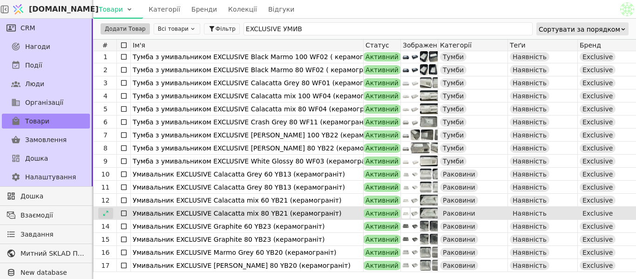
click at [109, 213] on icon at bounding box center [105, 213] width 7 height 7
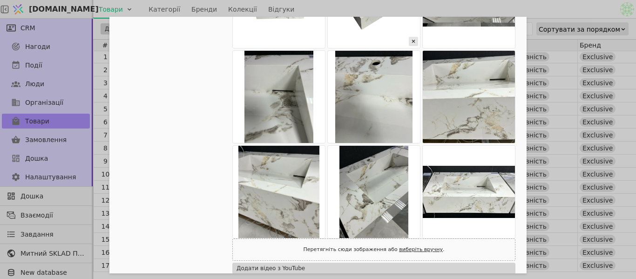
scroll to position [326, 0]
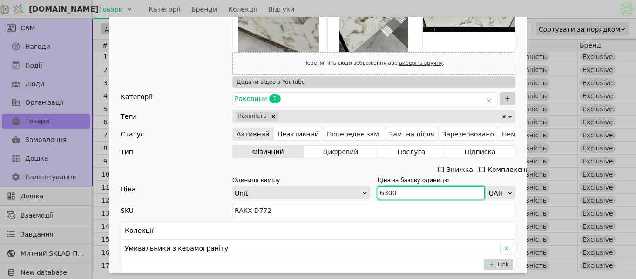
click at [397, 193] on input "6300" at bounding box center [431, 192] width 107 height 13
type input "6"
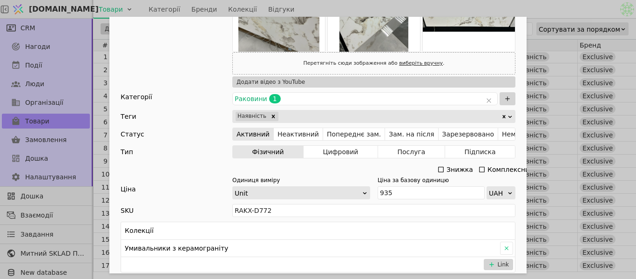
click at [439, 168] on icon "Add Opportunity" at bounding box center [440, 169] width 7 height 7
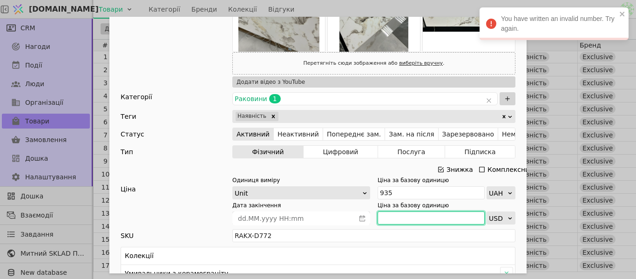
click at [406, 220] on input "Add Opportunity" at bounding box center [431, 217] width 107 height 13
type input "935"
type input "6"
type input "9350"
type input "6250"
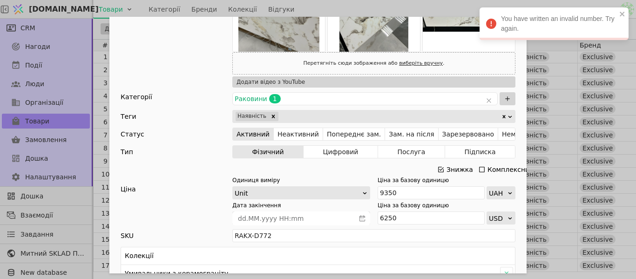
click at [558, 5] on div "Ім'я Умивальник EXCLUSIVE Calacatta mix 80 YB21 (керамограніт) Посилання umyval…" at bounding box center [318, 139] width 636 height 279
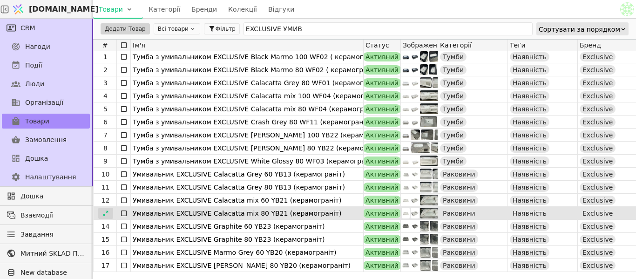
click at [106, 213] on icon at bounding box center [105, 213] width 7 height 7
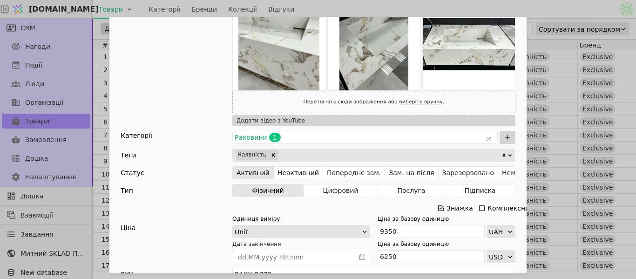
scroll to position [279, 0]
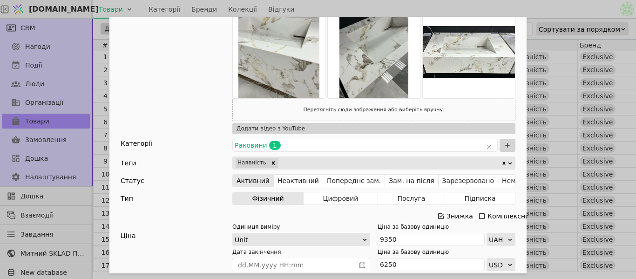
click at [571, 11] on div "Ім'я Умивальник EXCLUSIVE Calacatta mix 80 YB21 (керамограніт) Посилання umyval…" at bounding box center [318, 139] width 636 height 279
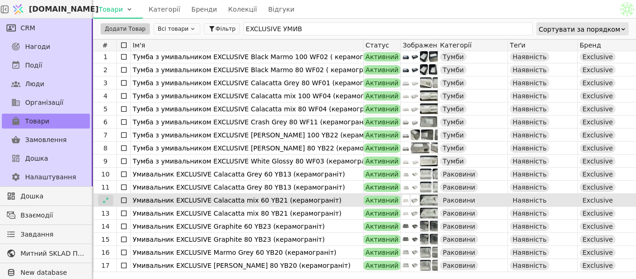
click at [102, 201] on icon at bounding box center [105, 200] width 7 height 7
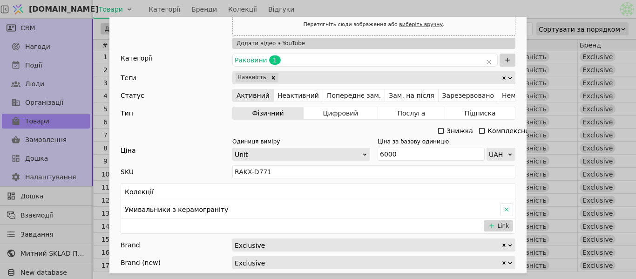
scroll to position [466, 0]
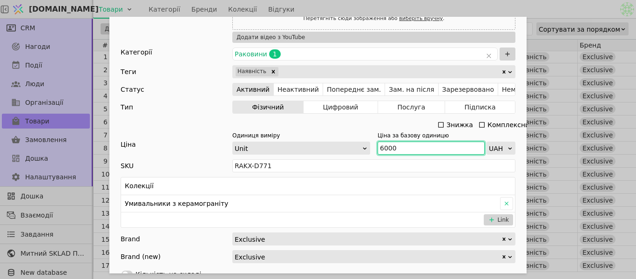
click at [408, 143] on input "6000" at bounding box center [431, 148] width 107 height 13
type input "6"
type input "9150"
click at [437, 123] on icon "Add Opportunity" at bounding box center [440, 124] width 7 height 7
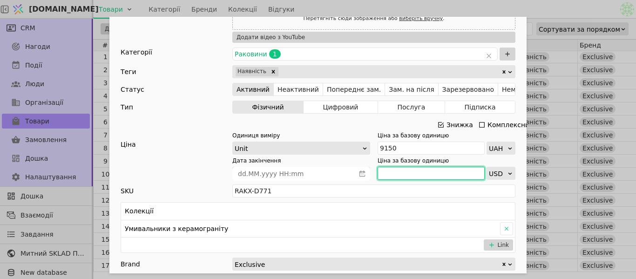
click at [415, 172] on input "Add Opportunity" at bounding box center [431, 173] width 107 height 13
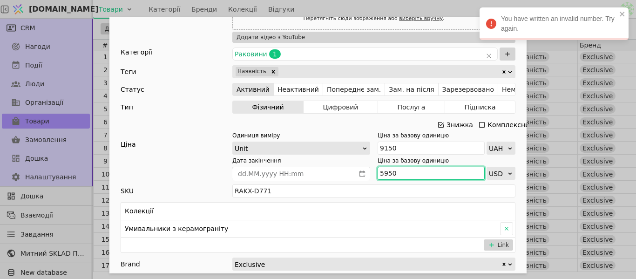
type input "5950"
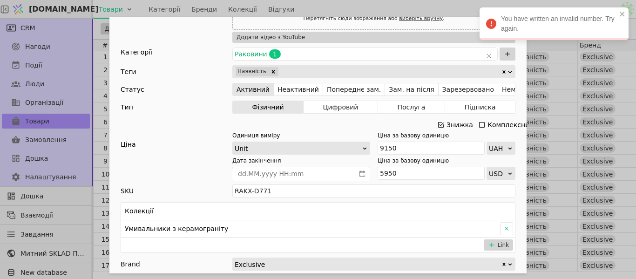
click at [456, 11] on div "Ім'я Умивальник EXCLUSIVE Calacatta mix 60 YB21 (керамограніт) Посилання umyval…" at bounding box center [318, 139] width 636 height 279
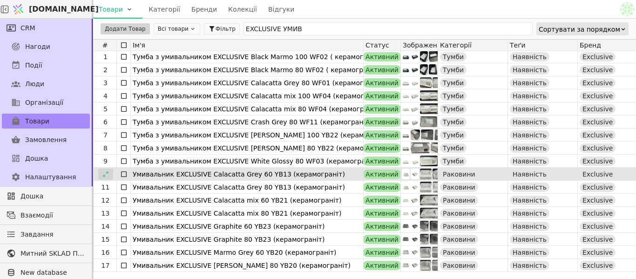
click at [108, 173] on icon at bounding box center [105, 173] width 5 height 5
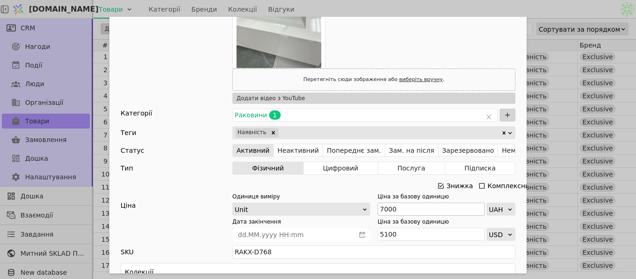
scroll to position [326, 0]
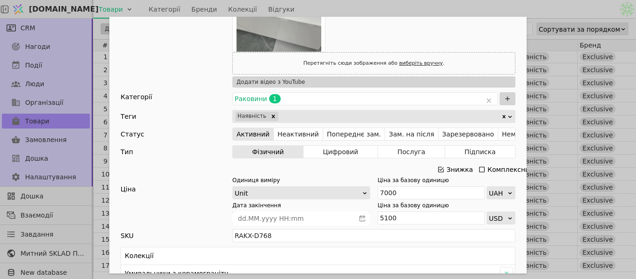
click at [532, 14] on div "Ім'я Умивальник EXCLUSIVE Calacatta Grey 60 YB13 (керамограніт) Посилання umyva…" at bounding box center [318, 139] width 636 height 279
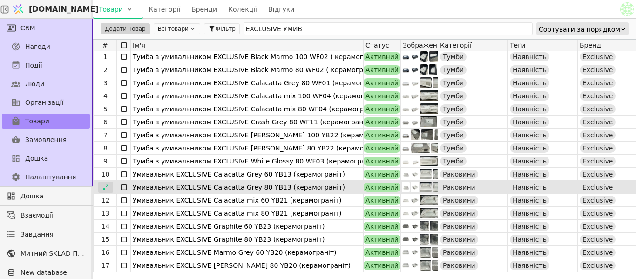
click at [102, 185] on icon at bounding box center [105, 187] width 7 height 7
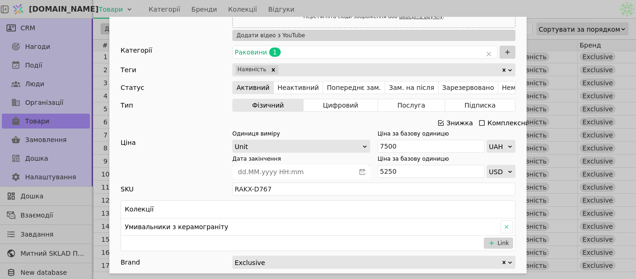
scroll to position [326, 0]
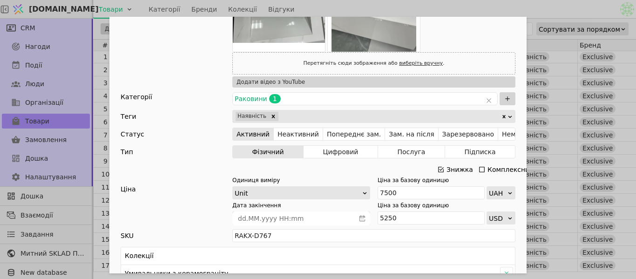
click at [554, 6] on div "Ім'я Умивальник EXCLUSIVE Calacatta Grey 80 YB13 (керамограніт) Посилання umyva…" at bounding box center [318, 139] width 636 height 279
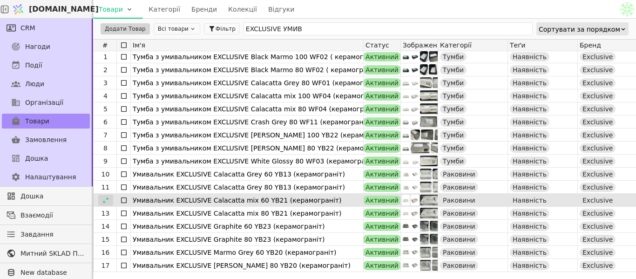
click at [111, 203] on div at bounding box center [105, 200] width 15 height 11
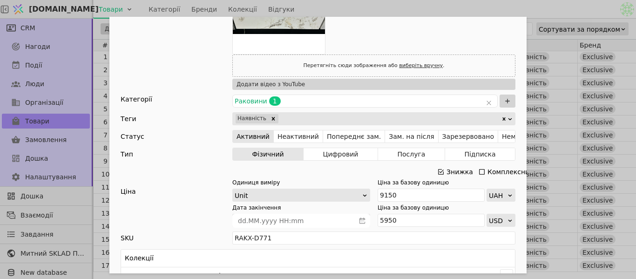
scroll to position [419, 0]
click at [537, 9] on div "Ім'я Умивальник EXCLUSIVE Calacatta mix 60 YB21 (керамограніт) Посилання umyval…" at bounding box center [318, 139] width 636 height 279
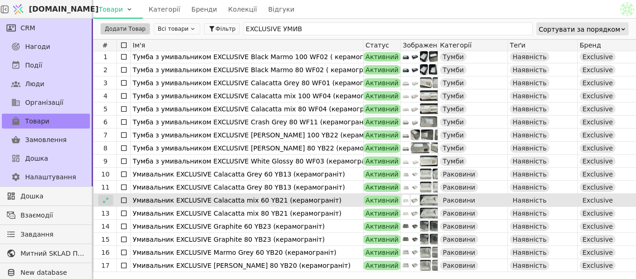
click at [105, 203] on icon at bounding box center [105, 200] width 7 height 7
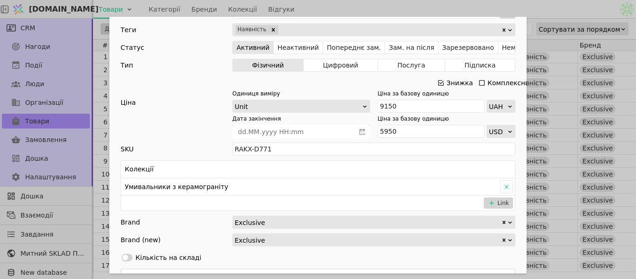
scroll to position [419, 0]
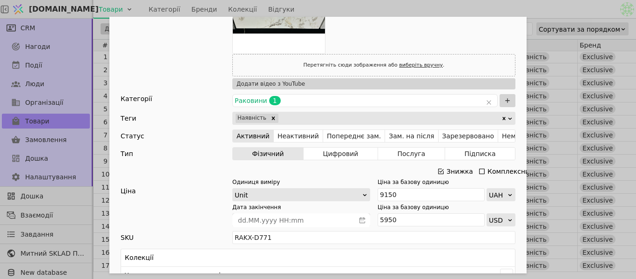
click at [526, 10] on div "Ім'я Умивальник EXCLUSIVE Calacatta mix 60 YB21 (керамограніт) Посилання umyval…" at bounding box center [318, 139] width 636 height 279
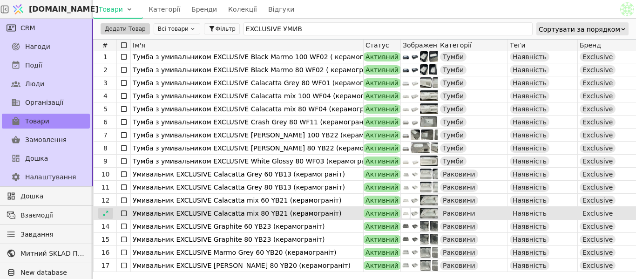
click at [104, 215] on icon at bounding box center [105, 213] width 5 height 5
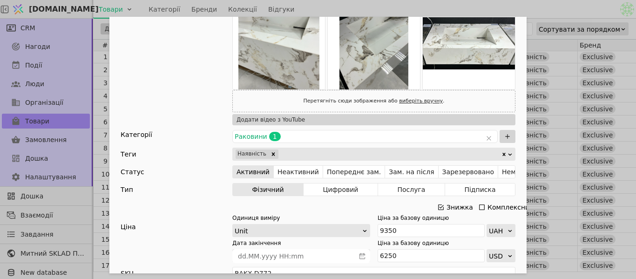
scroll to position [373, 0]
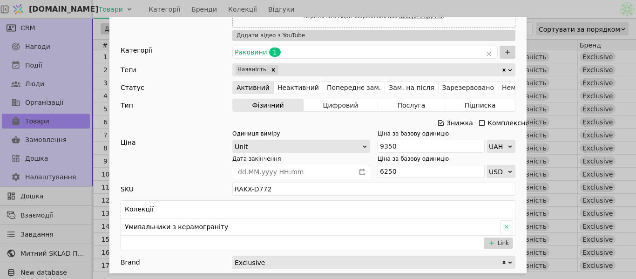
click at [530, 11] on div "Ім'я Умивальник EXCLUSIVE Calacatta mix 80 YB21 (керамограніт) Посилання umyval…" at bounding box center [318, 139] width 636 height 279
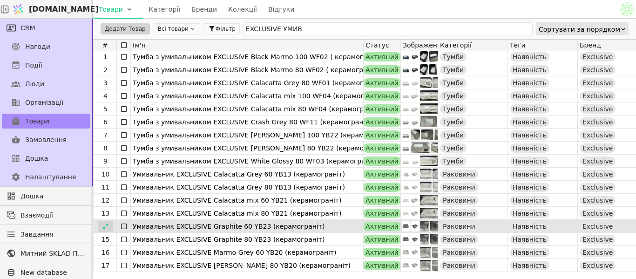
click at [105, 227] on icon at bounding box center [105, 226] width 7 height 7
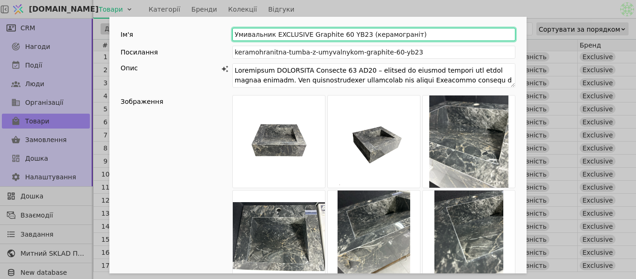
drag, startPoint x: 339, startPoint y: 34, endPoint x: 351, endPoint y: 34, distance: 12.6
click at [351, 34] on input "Умивальник EXCLUSIVE Graphite 60 YB23 (керамограніт)" at bounding box center [373, 34] width 283 height 13
drag, startPoint x: 303, startPoint y: 32, endPoint x: 334, endPoint y: 33, distance: 31.7
click at [334, 33] on input "Умивальник EXCLUSIVE Graphite 60 YB23 (керамограніт)" at bounding box center [373, 34] width 283 height 13
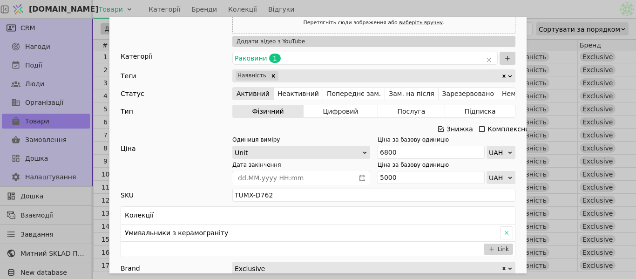
scroll to position [419, 0]
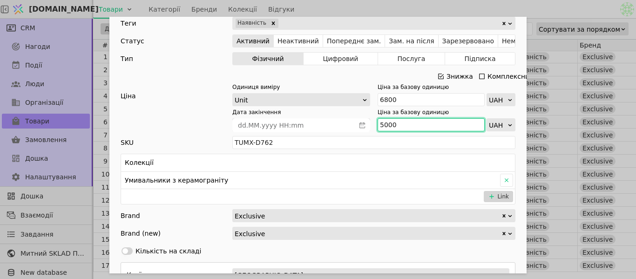
click at [392, 128] on input "5000" at bounding box center [431, 124] width 107 height 13
click at [395, 125] on input "5000" at bounding box center [431, 124] width 107 height 13
type input "5"
type input "4950"
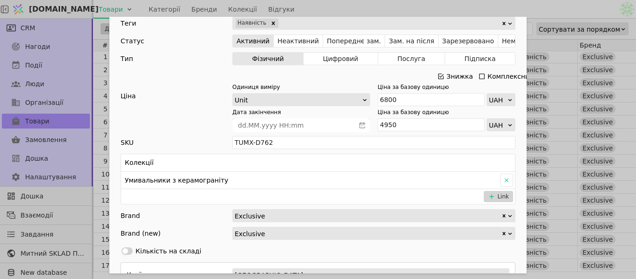
click at [507, 2] on div "Ім'я Умивальник EXCLUSIVE Graphite 60 YB23 (керамограніт) Посилання keramohrani…" at bounding box center [318, 139] width 636 height 279
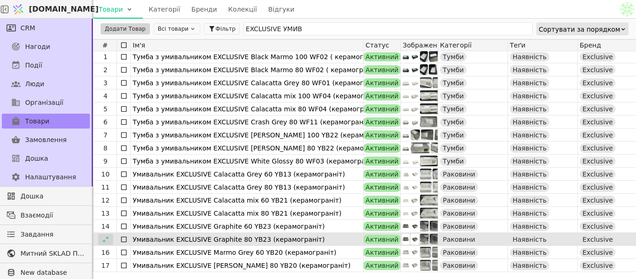
click at [104, 242] on icon at bounding box center [105, 239] width 7 height 7
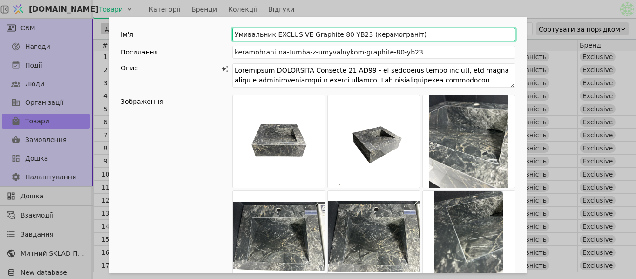
drag, startPoint x: 303, startPoint y: 31, endPoint x: 336, endPoint y: 33, distance: 33.6
click at [336, 33] on input "Умивальник EXCLUSIVE Graphite 80 YB23 (керамограніт)" at bounding box center [373, 34] width 283 height 13
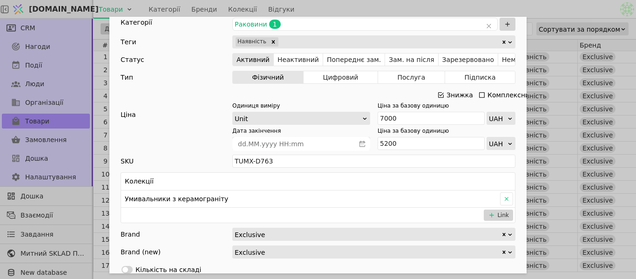
scroll to position [419, 0]
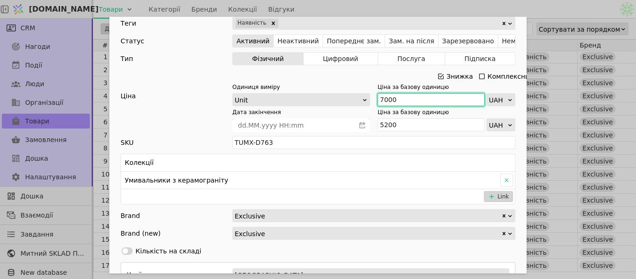
click at [398, 98] on input "7000" at bounding box center [431, 99] width 107 height 13
type input "7200"
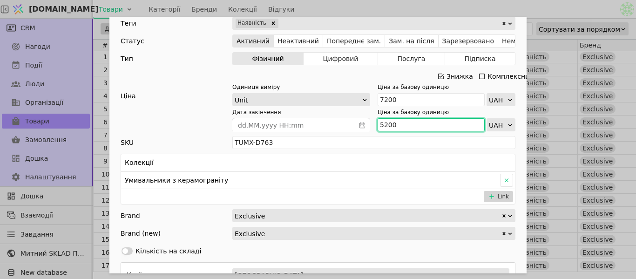
click at [403, 122] on input "5200" at bounding box center [431, 124] width 107 height 13
type input "5150"
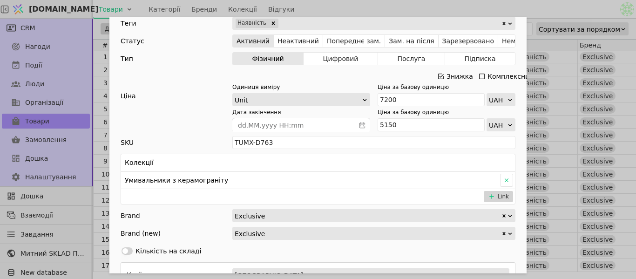
click at [543, 8] on div "Ім'я Умивальник EXCLUSIVE Graphite 80 YB23 (керамограніт) Посилання keramohrani…" at bounding box center [318, 139] width 636 height 279
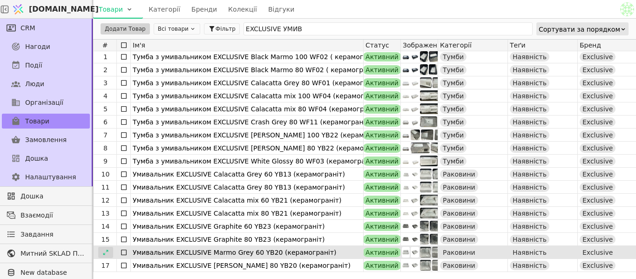
click at [108, 252] on icon at bounding box center [105, 252] width 5 height 5
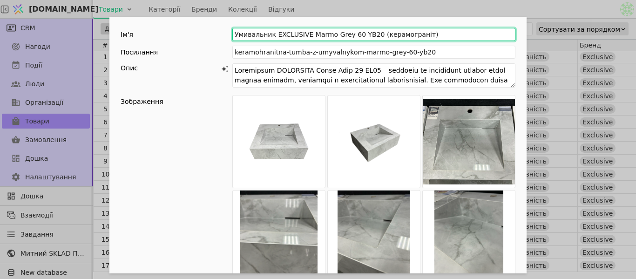
drag, startPoint x: 304, startPoint y: 35, endPoint x: 340, endPoint y: 36, distance: 36.3
click at [340, 36] on input "Умивальник EXCLUSIVE [PERSON_NAME] Grey 60 YB20 (керамограніт)" at bounding box center [373, 34] width 283 height 13
drag, startPoint x: 338, startPoint y: 36, endPoint x: 281, endPoint y: 29, distance: 57.7
click at [265, 29] on input "Умивальник EXCLUSIVE [PERSON_NAME] Grey 60 YB20 (керамограніт)" at bounding box center [373, 34] width 283 height 13
drag, startPoint x: 303, startPoint y: 33, endPoint x: 340, endPoint y: 39, distance: 37.2
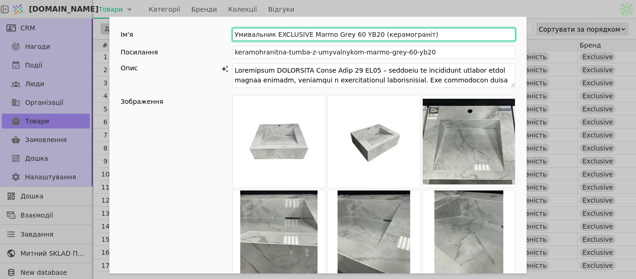
click at [341, 39] on input "Умивальник EXCLUSIVE [PERSON_NAME] Grey 60 YB20 (керамограніт)" at bounding box center [373, 34] width 283 height 13
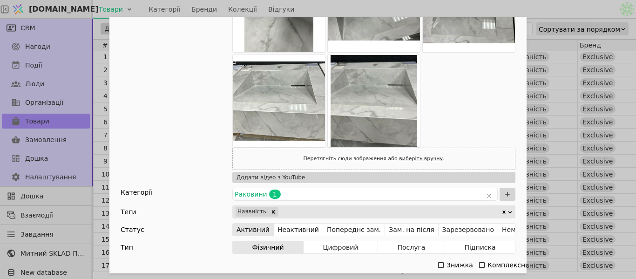
scroll to position [419, 0]
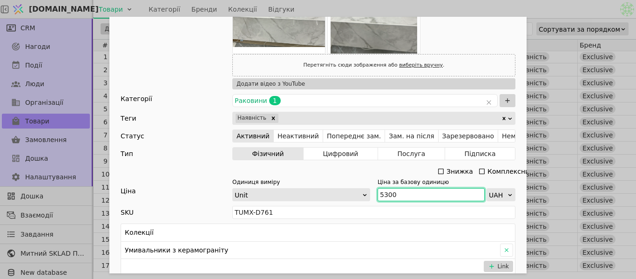
click at [439, 194] on input "5300" at bounding box center [431, 194] width 107 height 13
type input "5"
type input "8900"
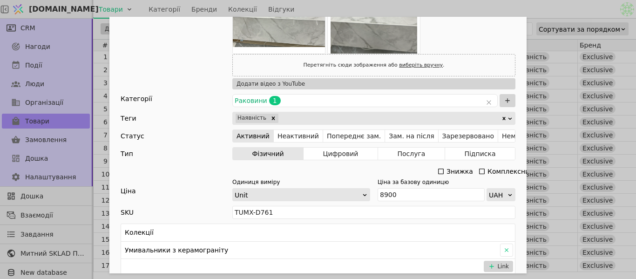
click at [437, 170] on icon "Add Opportunity" at bounding box center [440, 171] width 7 height 7
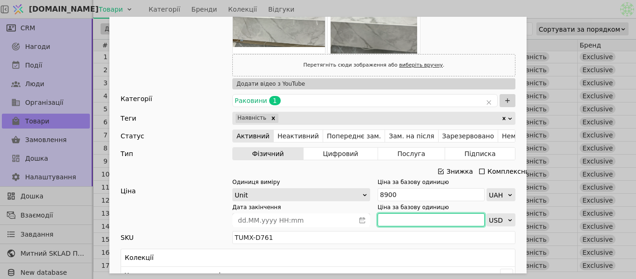
click at [418, 217] on input "Add Opportunity" at bounding box center [431, 219] width 107 height 13
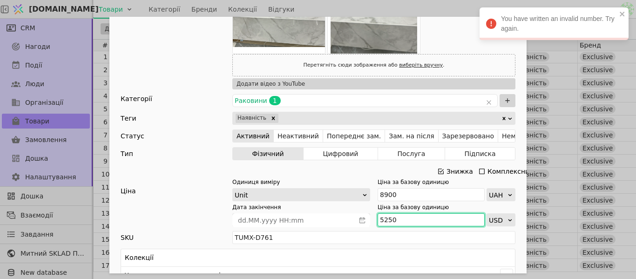
type input "5250"
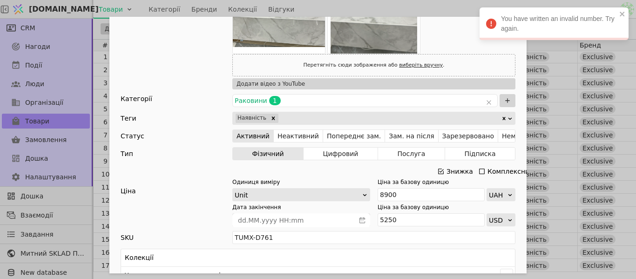
click at [457, 8] on div "Ім'я Умивальник EXCLUSIVE Marmo Grey 60 YB20 (керамограніт) Посилання keramohra…" at bounding box center [318, 139] width 636 height 279
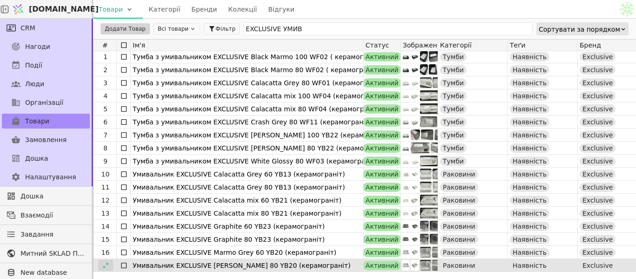
click at [108, 265] on icon at bounding box center [105, 265] width 7 height 7
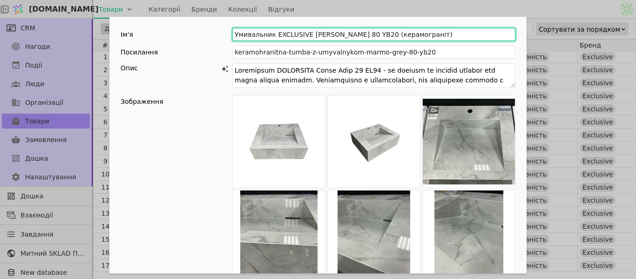
click at [338, 33] on input "Умивальник EXCLUSIVE [PERSON_NAME] 80 YB20 (керамограніт)" at bounding box center [373, 34] width 283 height 13
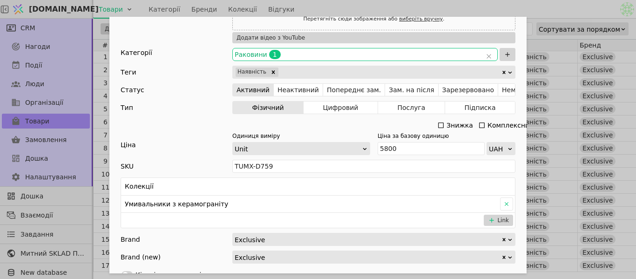
scroll to position [466, 0]
click at [409, 155] on div "Ім'я Умивальник EXCLUSIVE Marmo Grey 80 YB20 (керамограніт) Посилання keramohra…" at bounding box center [317, 68] width 417 height 1035
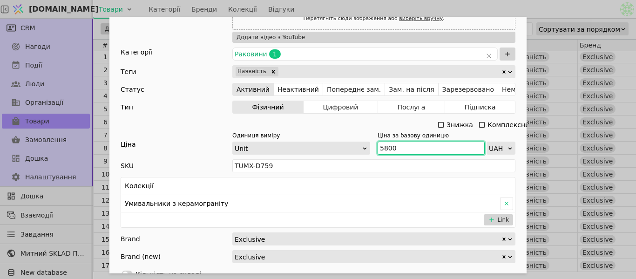
click at [408, 152] on input "5800" at bounding box center [431, 148] width 107 height 13
type input "5"
type input "9000"
click at [437, 126] on icon "Add Opportunity" at bounding box center [440, 124] width 7 height 7
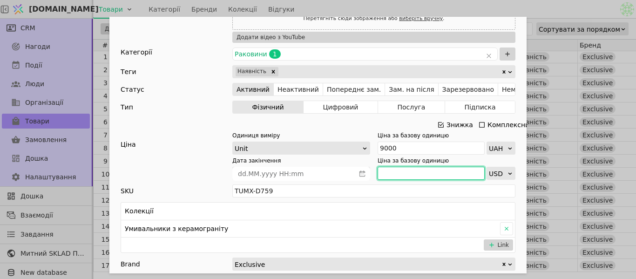
click at [407, 175] on input "Add Opportunity" at bounding box center [431, 173] width 107 height 13
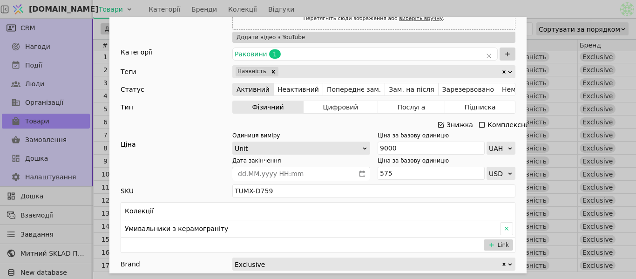
click at [566, 13] on body "Svit.One Товари Категорії Бренди Колекції Відгуки CRM Нагоди Події Люди Організ…" at bounding box center [318, 139] width 636 height 279
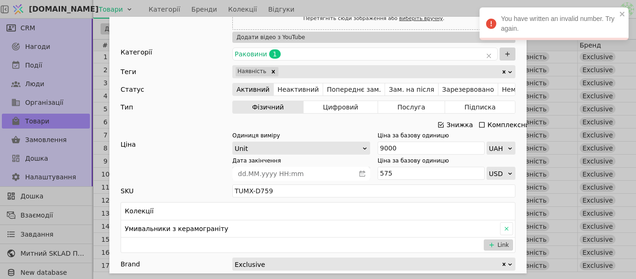
click at [482, 13] on div "You have written an invalid number. Try again." at bounding box center [554, 23] width 149 height 33
click at [464, 9] on div "Ім'я Умивальник EXCLUSIVE Marmo Grey 80 YB20 (керамограніт) Посилання keramohra…" at bounding box center [318, 139] width 636 height 279
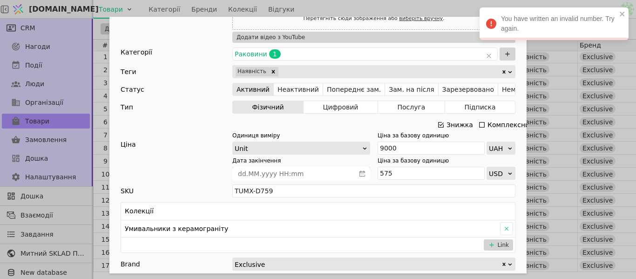
click at [464, 9] on div "Ім'я Умивальник EXCLUSIVE Marmo Grey 80 YB20 (керамограніт) Посилання keramohra…" at bounding box center [318, 139] width 636 height 279
click at [464, 9] on div "Ім'я Умивальник EXCLUSIVE [PERSON_NAME] Grey 80 YB20 (керамограніт) Посилання k…" at bounding box center [318, 139] width 636 height 279
click at [624, 14] on icon "close" at bounding box center [622, 13] width 7 height 7
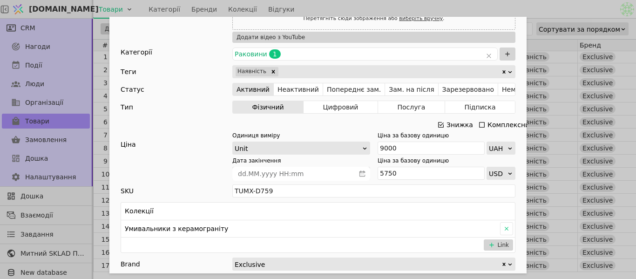
click at [535, 6] on div "Ім'я Умивальник EXCLUSIVE [PERSON_NAME] Grey 80 YB20 (керамограніт) Посилання k…" at bounding box center [318, 139] width 636 height 279
click at [194, 169] on div "Ціна" at bounding box center [177, 160] width 112 height 40
click at [491, 8] on div "Ім'я Умивальник EXCLUSIVE Marmo Grey 80 YB20 (керамограніт) Посилання keramohra…" at bounding box center [318, 139] width 636 height 279
click at [538, 16] on div "Ім'я Умивальник EXCLUSIVE Marmo Grey 80 YB20 (керамограніт) Посилання keramohra…" at bounding box center [318, 139] width 636 height 279
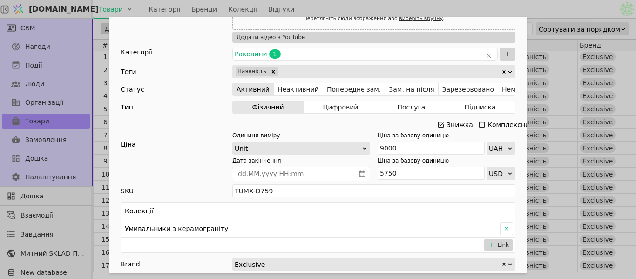
click at [538, 16] on div "Ім'я Умивальник EXCLUSIVE [PERSON_NAME] Grey 80 YB20 (керамограніт) Посилання k…" at bounding box center [318, 139] width 636 height 279
type input "5750"
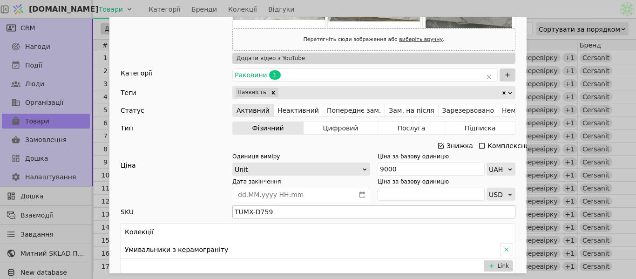
scroll to position [466, 0]
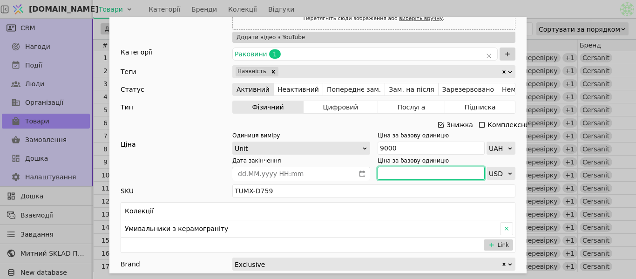
click at [413, 177] on input "Add Opportunity" at bounding box center [431, 173] width 107 height 13
type input "5750"
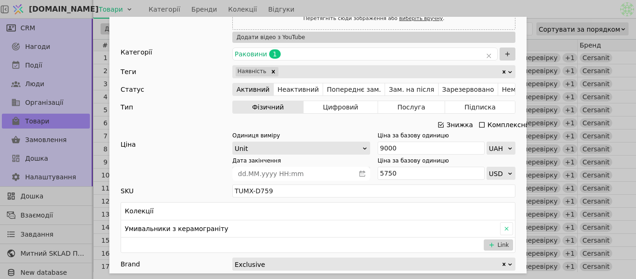
click at [535, 12] on div "Ім'я Умивальник EXCLUSIVE [PERSON_NAME] Grey 80 YB20 (керамограніт) Посилання k…" at bounding box center [318, 139] width 636 height 279
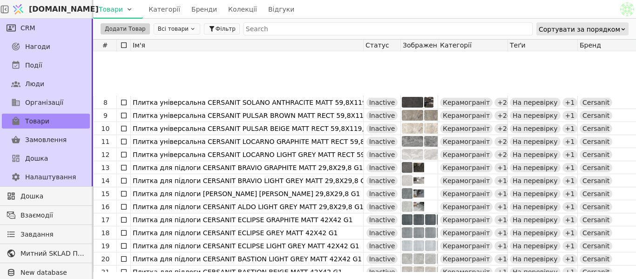
scroll to position [186, 0]
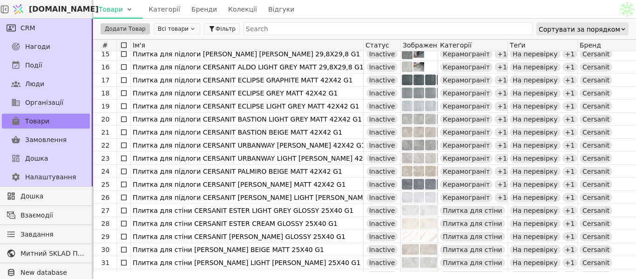
click at [183, 32] on button "Всі товари" at bounding box center [177, 28] width 47 height 11
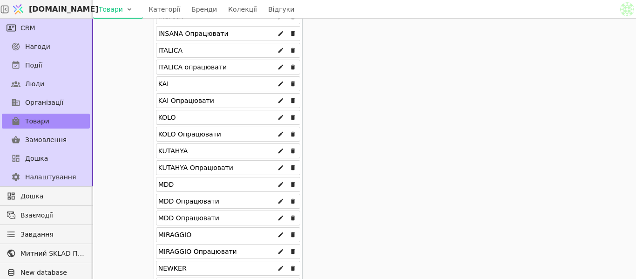
scroll to position [512, 0]
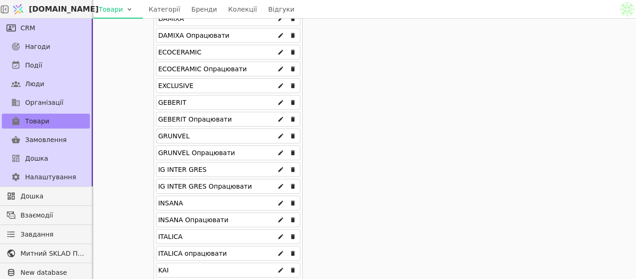
click at [218, 85] on div "EXCLUSIVE" at bounding box center [228, 85] width 144 height 15
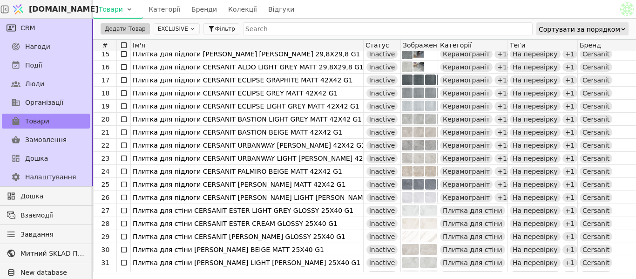
scroll to position [0, 0]
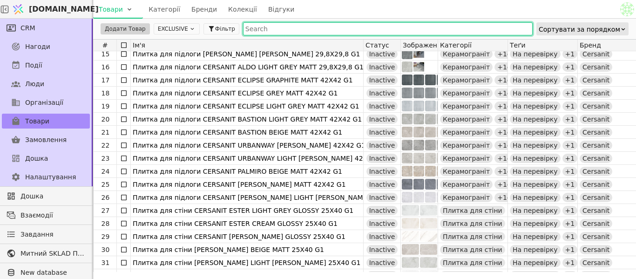
click at [252, 29] on input "text" at bounding box center [388, 28] width 290 height 13
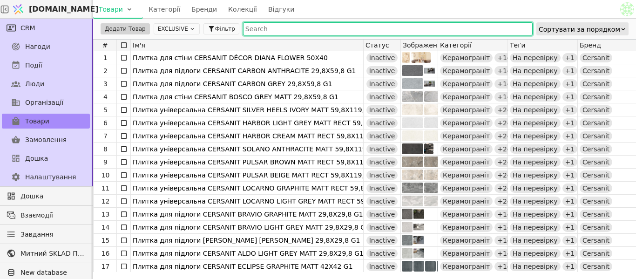
click at [189, 29] on icon at bounding box center [192, 29] width 7 height 7
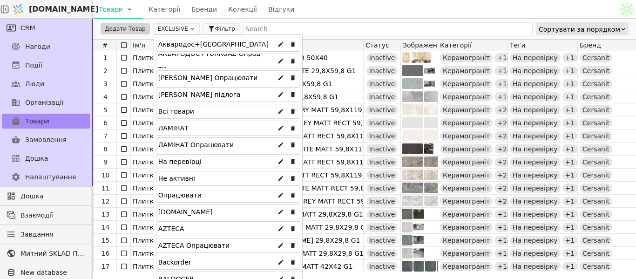
click at [192, 111] on div "Всі товари" at bounding box center [228, 111] width 144 height 15
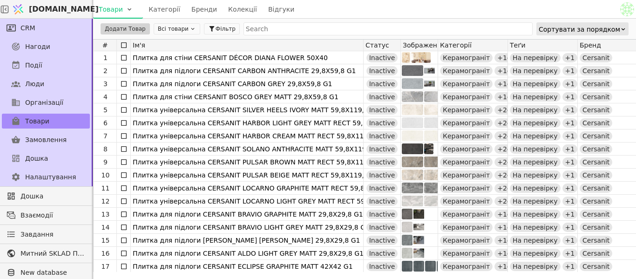
click at [172, 27] on button "Всі товари" at bounding box center [177, 28] width 47 height 11
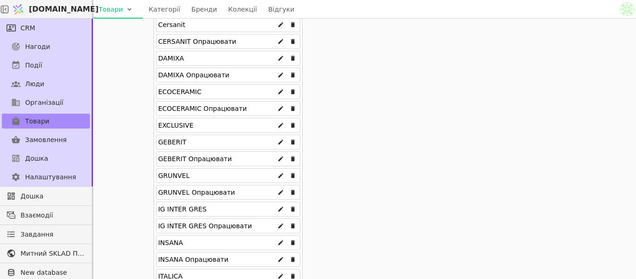
scroll to position [465, 0]
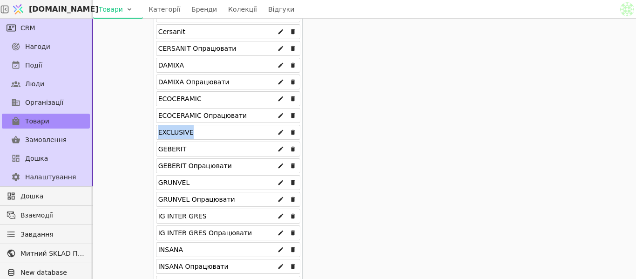
drag, startPoint x: 154, startPoint y: 131, endPoint x: 202, endPoint y: 133, distance: 48.0
click at [202, 133] on div "EXCLUSIVE" at bounding box center [228, 132] width 144 height 15
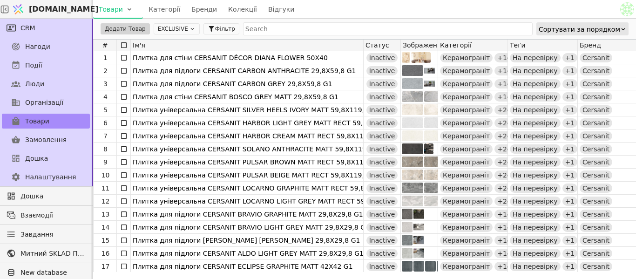
drag, startPoint x: 153, startPoint y: 29, endPoint x: 185, endPoint y: 30, distance: 32.2
click at [187, 30] on button "EXCLUSIVE" at bounding box center [177, 28] width 46 height 11
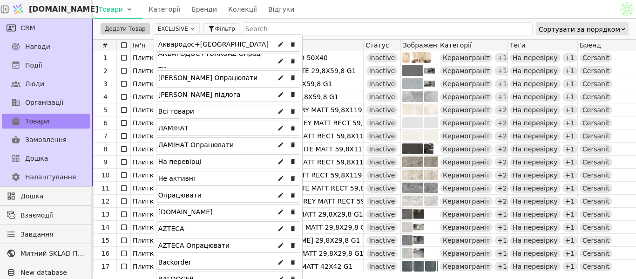
click at [191, 29] on icon at bounding box center [192, 29] width 3 height 2
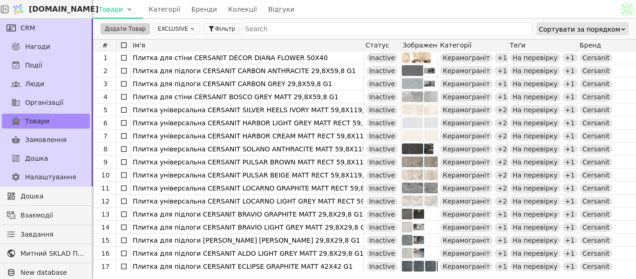
click at [191, 29] on icon at bounding box center [192, 29] width 3 height 2
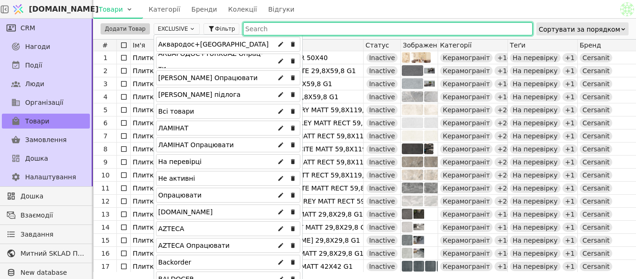
click at [278, 33] on input "text" at bounding box center [388, 28] width 290 height 13
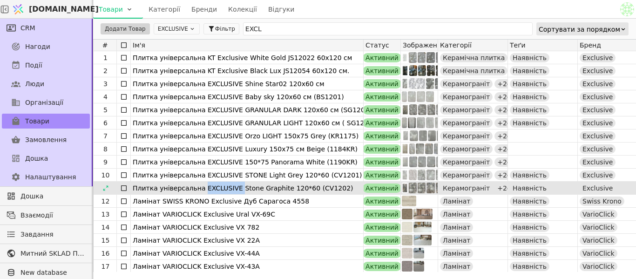
drag, startPoint x: 197, startPoint y: 191, endPoint x: 231, endPoint y: 187, distance: 34.2
click at [231, 187] on div "Плитка універсальна EXCLUSIVE Stone Graphite 120*60 (CV1202)" at bounding box center [247, 188] width 229 height 13
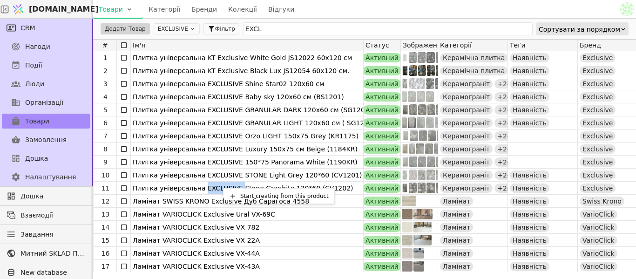
copy div "EXCLUSIVE"
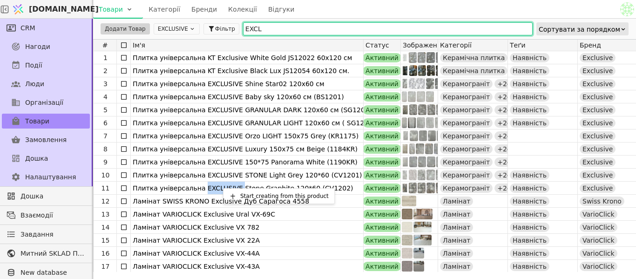
click at [310, 30] on html "Svit.One Товари Категорії Бренди Колекції Відгуки CRM Нагоди Події Люди Організ…" at bounding box center [318, 139] width 636 height 279
click at [310, 30] on input "EXCL" at bounding box center [388, 28] width 290 height 13
click at [311, 30] on input "EXCL" at bounding box center [388, 28] width 290 height 13
paste input "USIVE"
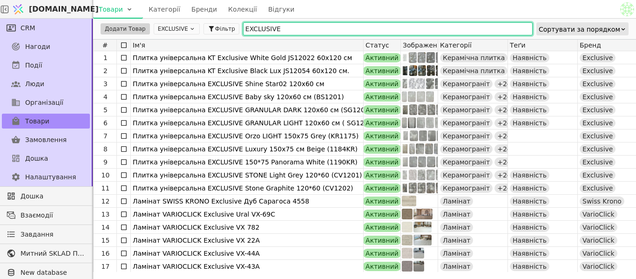
click at [281, 27] on input "EXCLUSIVE" at bounding box center [388, 28] width 290 height 13
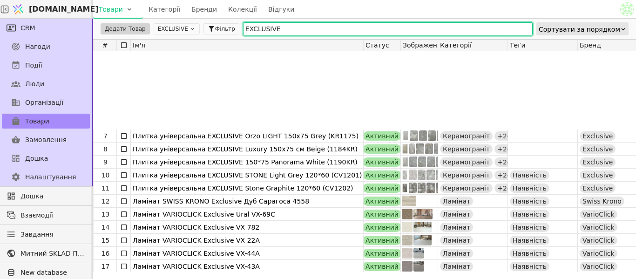
scroll to position [93, 0]
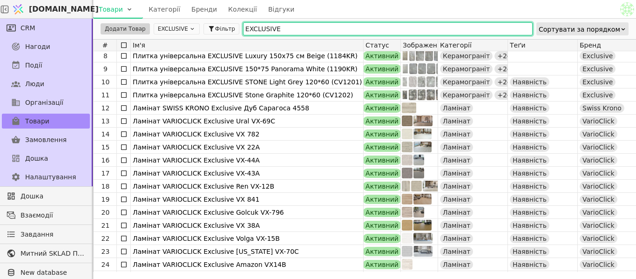
click at [272, 28] on input "EXCLUSIVE" at bounding box center [388, 28] width 290 height 13
click at [272, 28] on input "EXCLUSIV" at bounding box center [388, 28] width 290 height 13
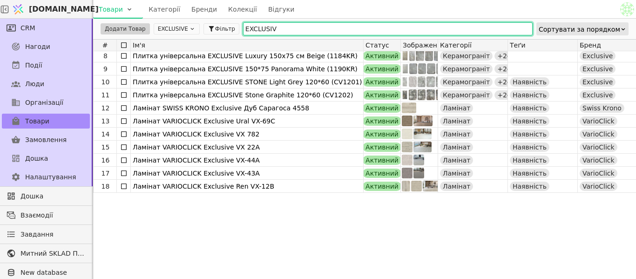
scroll to position [0, 0]
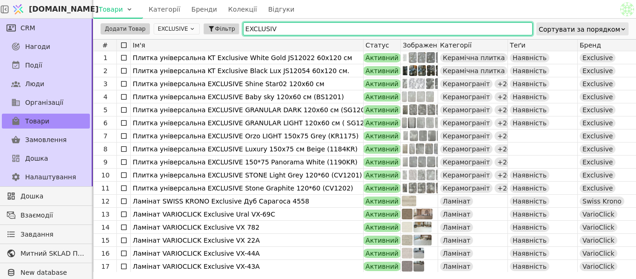
drag, startPoint x: 248, startPoint y: 29, endPoint x: 211, endPoint y: 23, distance: 36.8
click at [211, 23] on div "Додати Товар EXCLUSIVE Фільтр EXCLUSIV Сортувати за порядком" at bounding box center [364, 29] width 543 height 20
paste input "E"
click at [286, 28] on input "EXCLUSIVE" at bounding box center [388, 28] width 290 height 13
type input "EXCLUSIVE"
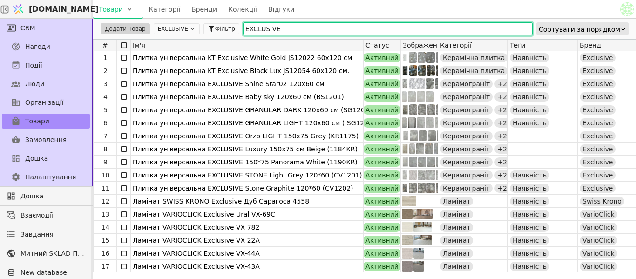
click at [286, 27] on input "EXCLUSIVE" at bounding box center [388, 28] width 290 height 13
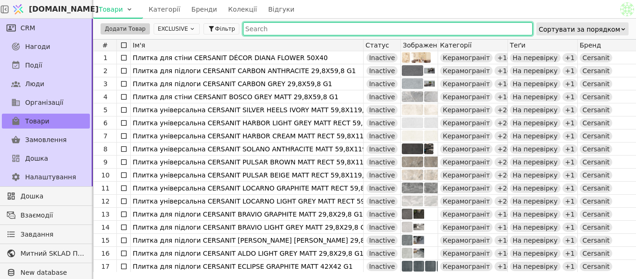
click at [255, 31] on input "text" at bounding box center [388, 28] width 290 height 13
paste input "EXCLUSIVE"
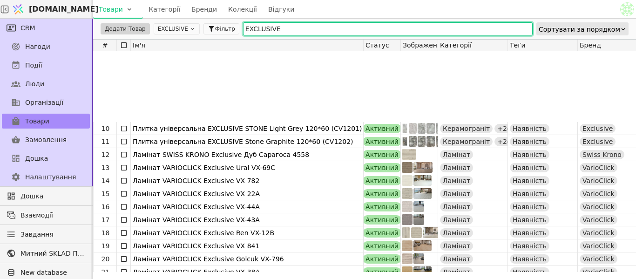
scroll to position [140, 0]
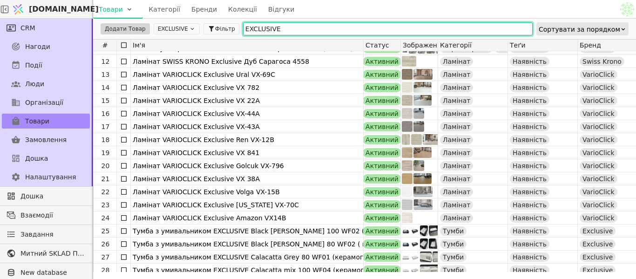
click at [243, 27] on input "EXCLUSIVE" at bounding box center [388, 28] width 290 height 13
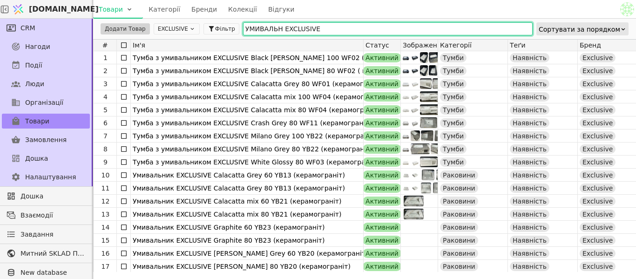
scroll to position [1, 0]
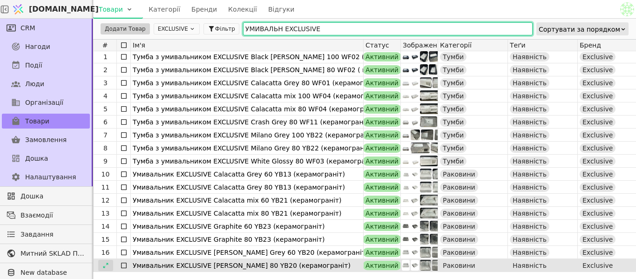
type input "УМИВАЛЬН EXCLUSIVE"
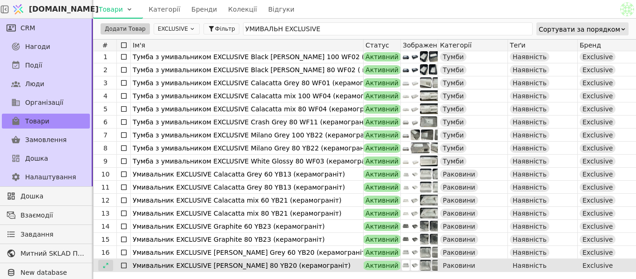
click at [103, 266] on icon at bounding box center [105, 265] width 7 height 7
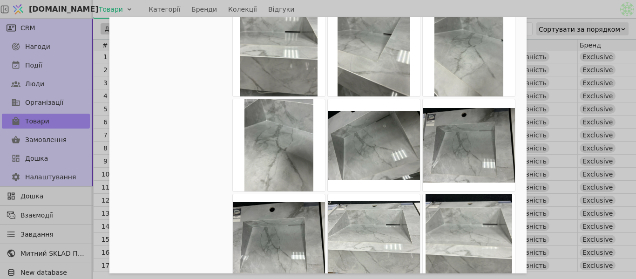
scroll to position [559, 0]
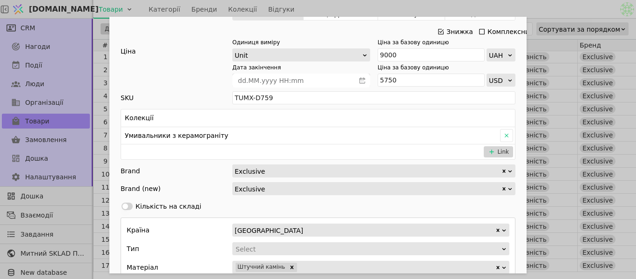
click at [561, 14] on div "Ім'я Умивальник EXCLUSIVE [PERSON_NAME] Grey 80 YB20 (керамограніт) Посилання k…" at bounding box center [318, 139] width 636 height 279
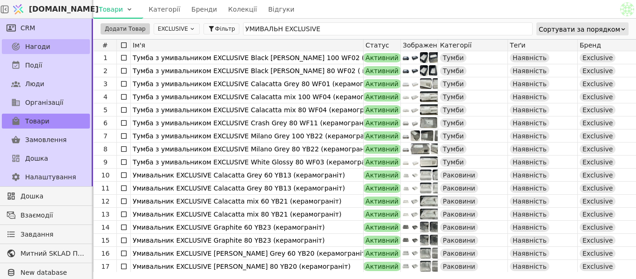
click at [62, 51] on link "Нагоди" at bounding box center [46, 46] width 88 height 15
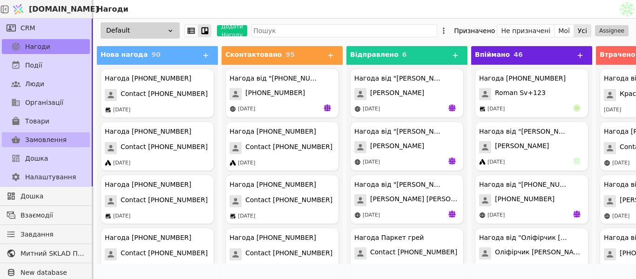
click at [42, 140] on span "Замовлення" at bounding box center [45, 140] width 41 height 10
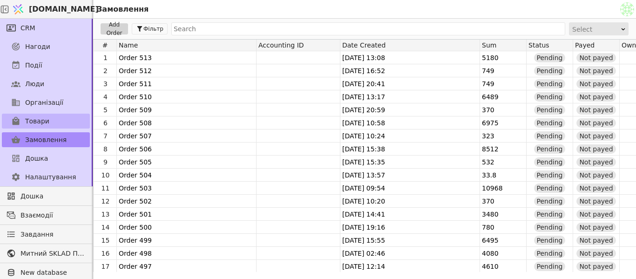
click at [45, 119] on span "Товари" at bounding box center [37, 121] width 24 height 10
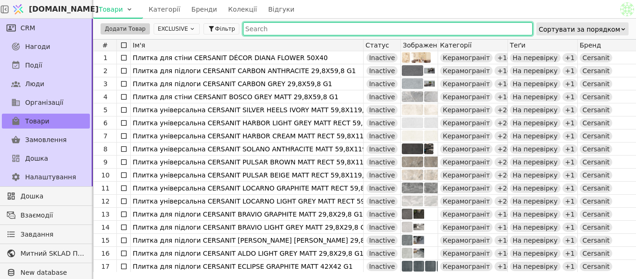
click at [261, 28] on input "text" at bounding box center [388, 28] width 290 height 13
paste input "EXCLUSIVE"
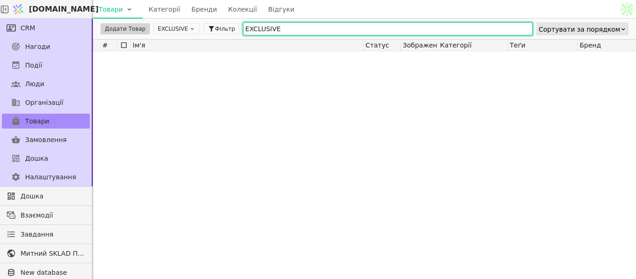
scroll to position [836, 0]
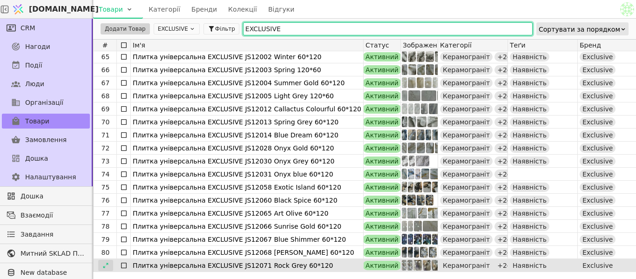
type input "EXCLUSIVE"
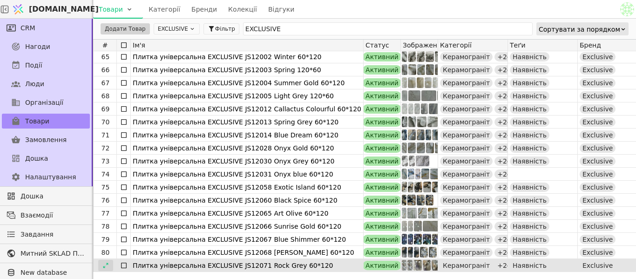
click at [103, 265] on icon at bounding box center [105, 265] width 7 height 7
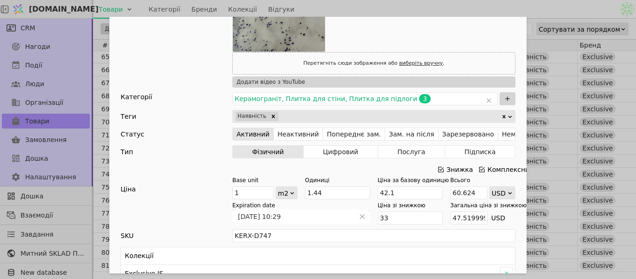
scroll to position [373, 0]
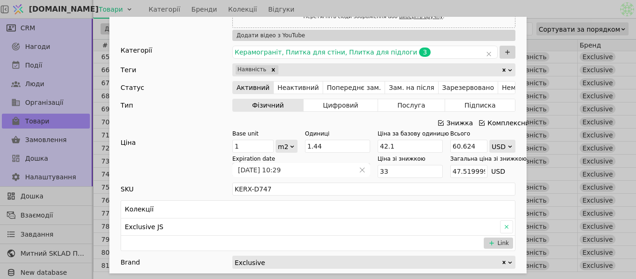
click at [504, 2] on div "Ім'я Плитка універсальна EXCLUSIVE JS12071 Rock Grey 60*120 Посилання plytka-un…" at bounding box center [318, 139] width 636 height 279
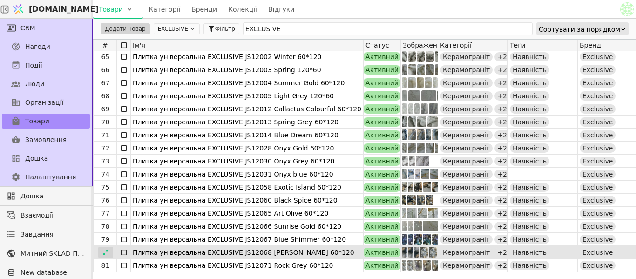
click at [104, 255] on icon at bounding box center [105, 252] width 7 height 7
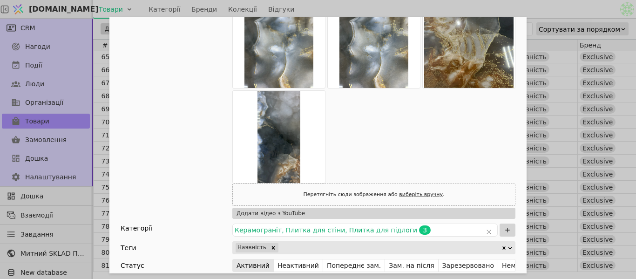
scroll to position [279, 0]
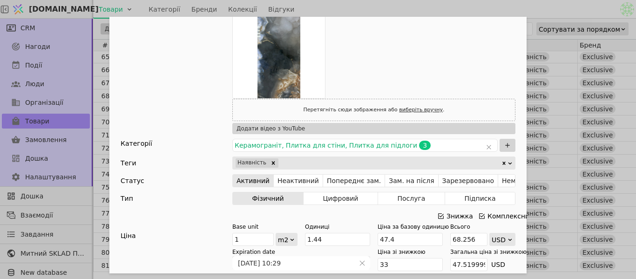
click at [551, 8] on div "Ім'я Плитка універсальна EXCLUSIVE JS12068 [PERSON_NAME] 60*120 Посилання plytk…" at bounding box center [318, 139] width 636 height 279
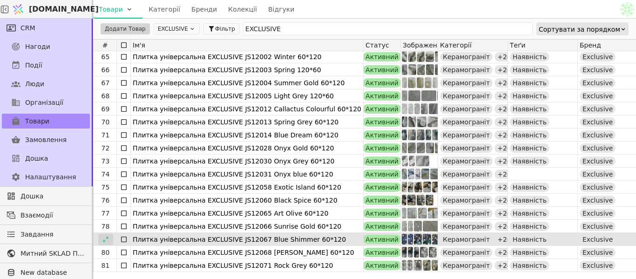
click at [102, 242] on icon at bounding box center [105, 239] width 7 height 7
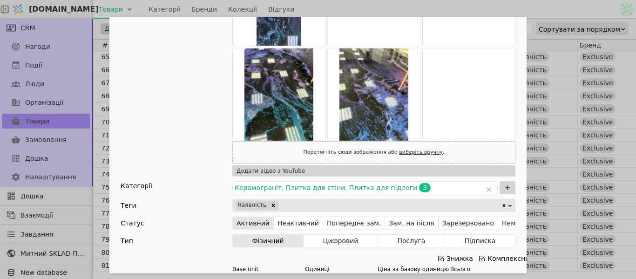
scroll to position [140, 0]
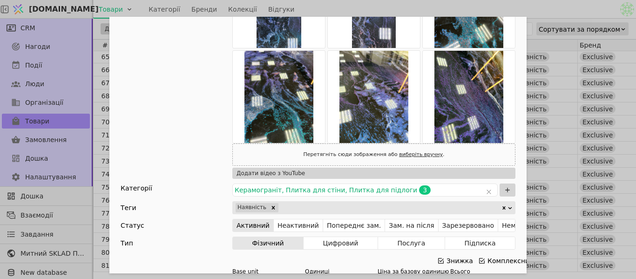
click at [585, 10] on div "Ім'я Плитка універсальна EXCLUSIVE JS12067 Blue Shimmer 60*120 Посилання plytka…" at bounding box center [318, 139] width 636 height 279
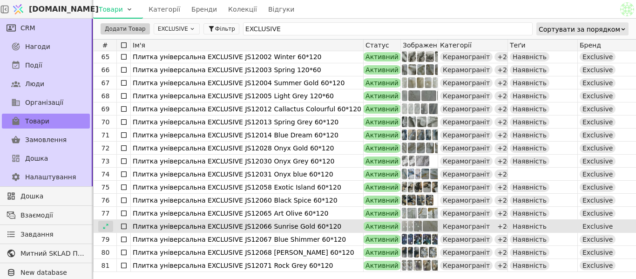
click at [103, 227] on icon at bounding box center [105, 226] width 5 height 5
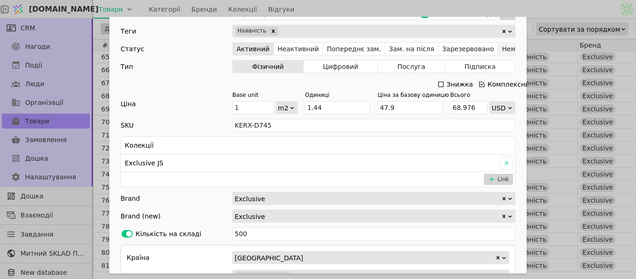
scroll to position [326, 0]
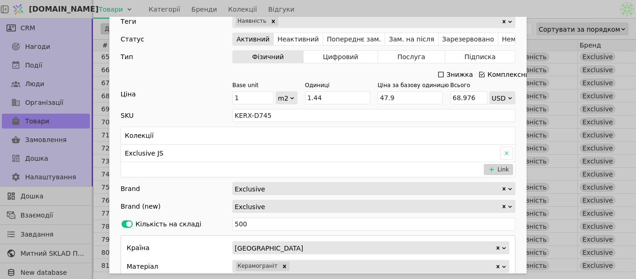
click at [566, 15] on div "Ім'я Плитка універсальна EXCLUSIVE JS12066 Sunrise Gold 60*120 Посилання plytka…" at bounding box center [318, 139] width 636 height 279
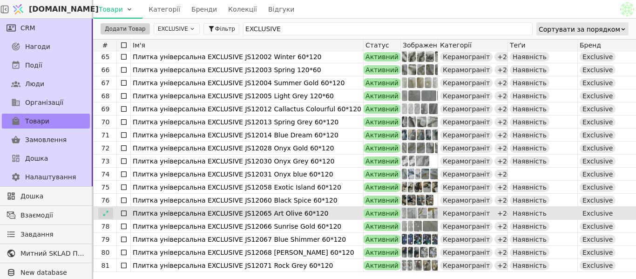
click at [109, 212] on div at bounding box center [105, 213] width 15 height 11
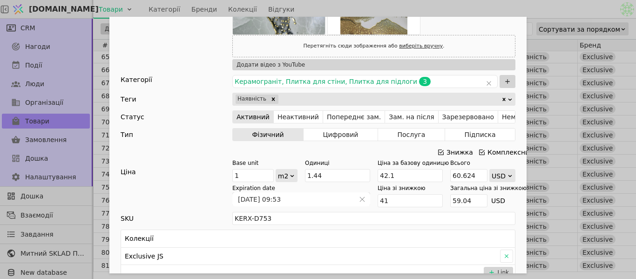
scroll to position [326, 0]
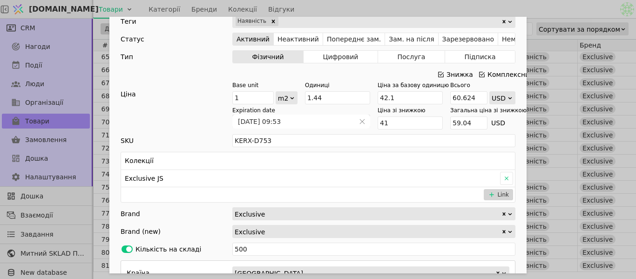
click at [565, 12] on div "Ім'я Плитка універсальна EXCLUSIVE JS12065 Art Olive 60*120 Посилання plytka-un…" at bounding box center [318, 139] width 636 height 279
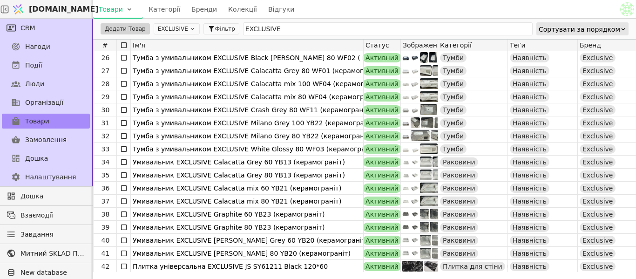
scroll to position [373, 0]
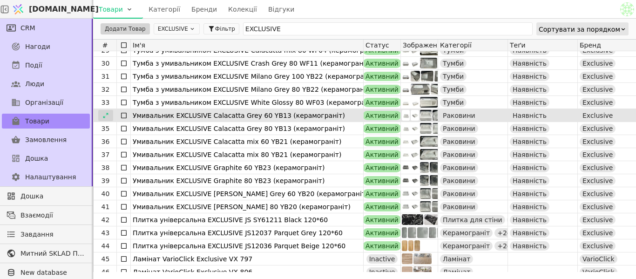
click at [106, 116] on icon at bounding box center [105, 115] width 7 height 7
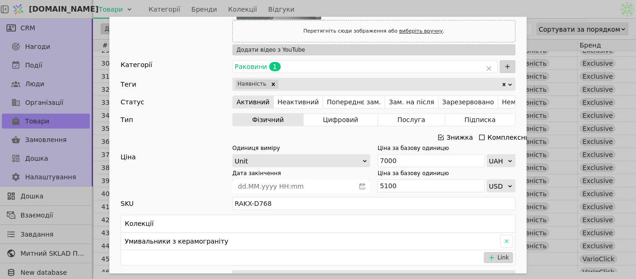
scroll to position [373, 0]
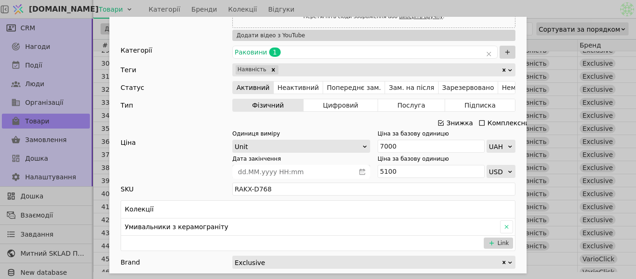
click at [580, 7] on div "Ім'я Умивальник EXCLUSIVE Calacatta Grey 60 YB13 (керамограніт) Посилання umyva…" at bounding box center [318, 139] width 636 height 279
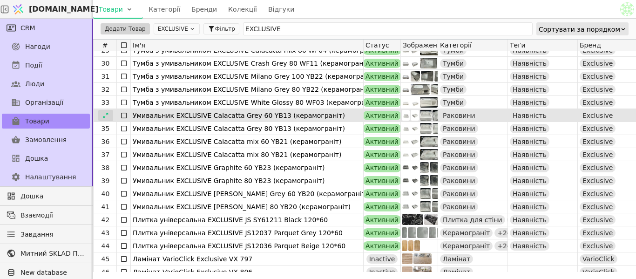
click at [105, 116] on icon at bounding box center [105, 115] width 7 height 7
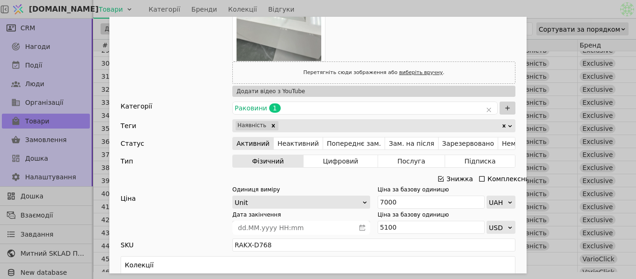
scroll to position [373, 0]
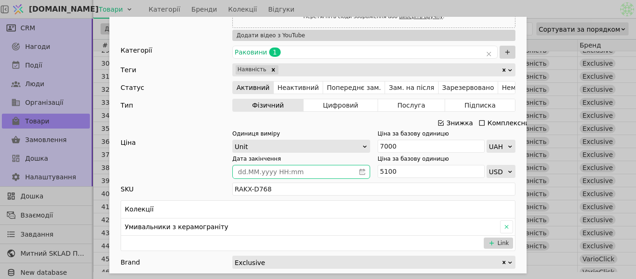
click at [363, 172] on span "Add Opportunity" at bounding box center [362, 171] width 15 height 13
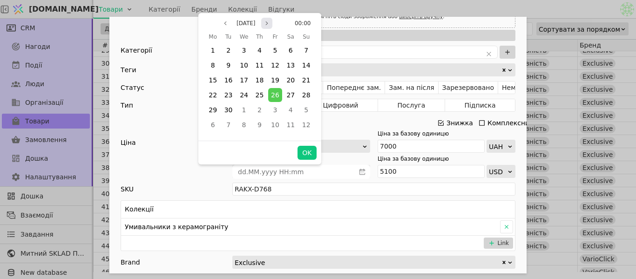
click at [270, 22] on icon "page next" at bounding box center [267, 23] width 6 height 6
click at [276, 110] on span "31" at bounding box center [275, 109] width 8 height 7
click at [307, 152] on button "OK" at bounding box center [307, 153] width 19 height 14
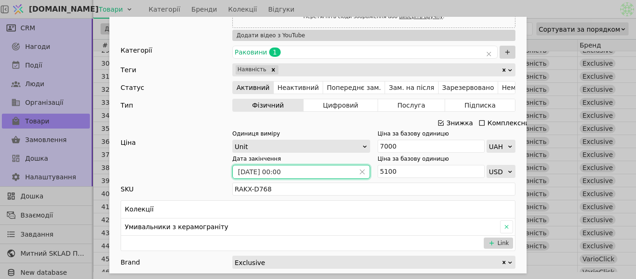
type input "[DATE] 00:00"
click at [539, 11] on div "Ім'я Умивальник EXCLUSIVE Calacatta Grey 60 YB13 (керамограніт) Посилання umyva…" at bounding box center [318, 139] width 636 height 279
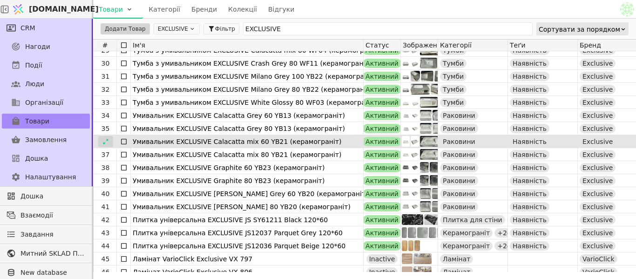
click at [108, 141] on icon at bounding box center [105, 141] width 5 height 5
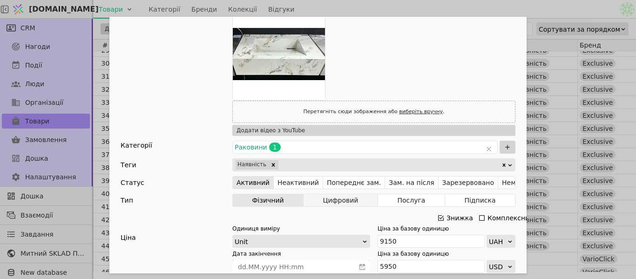
scroll to position [419, 0]
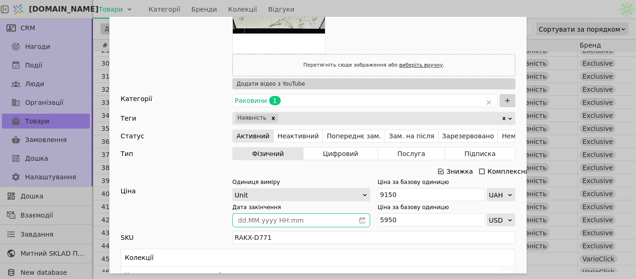
click at [361, 219] on icon "calender simple" at bounding box center [363, 220] width 6 height 6
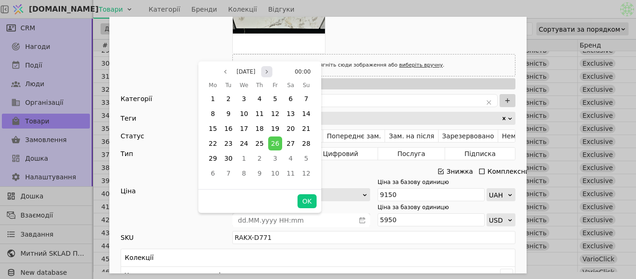
click at [267, 71] on icon "page next" at bounding box center [267, 72] width 6 height 6
click at [278, 160] on span "31" at bounding box center [275, 158] width 8 height 7
click at [309, 204] on button "OK" at bounding box center [307, 201] width 19 height 14
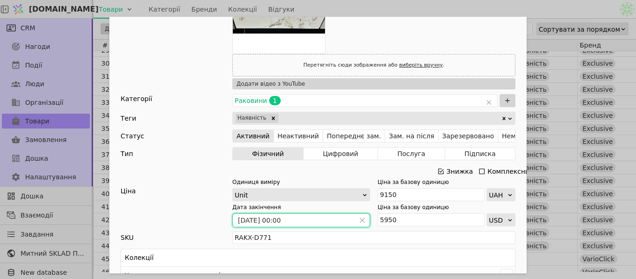
type input "[DATE] 00:00"
click at [527, 13] on div "Ім'я Умивальник EXCLUSIVE Calacatta mix 60 YB21 (керамограніт) Посилання umyval…" at bounding box center [318, 139] width 636 height 279
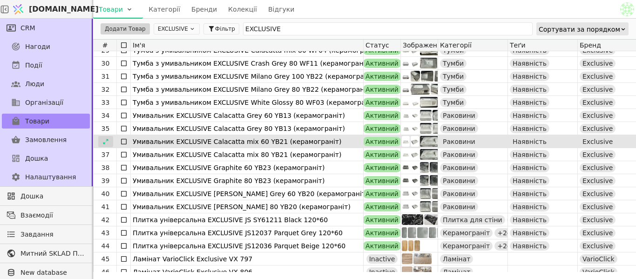
click at [106, 141] on icon at bounding box center [105, 141] width 5 height 5
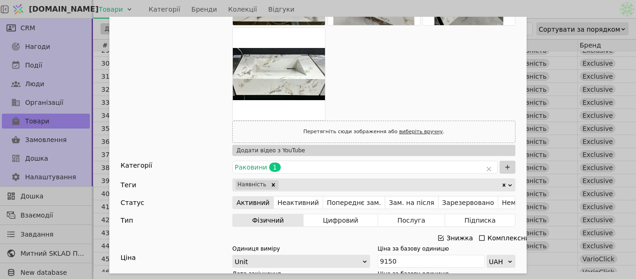
scroll to position [233, 0]
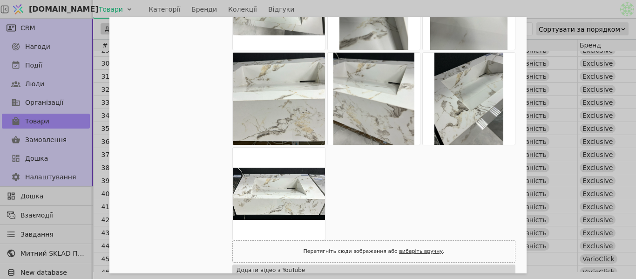
click at [550, 10] on div "Ім'я Умивальник EXCLUSIVE Calacatta mix 60 YB21 (керамограніт) Посилання umyval…" at bounding box center [318, 139] width 636 height 279
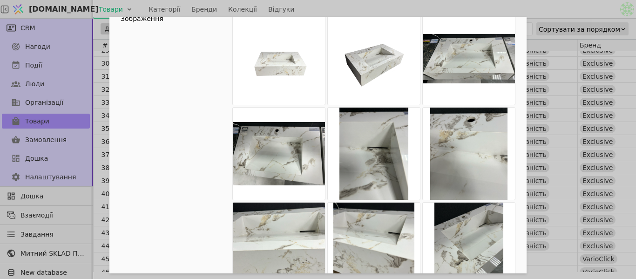
scroll to position [0, 0]
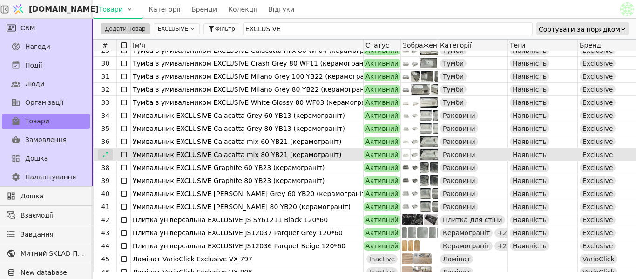
click at [106, 153] on icon at bounding box center [105, 154] width 7 height 7
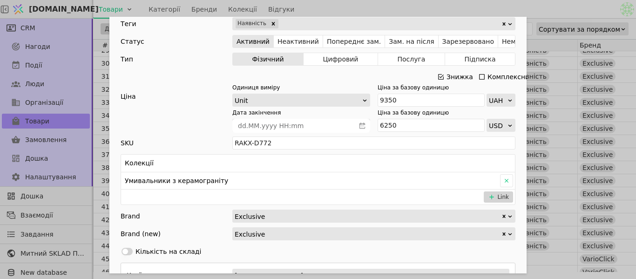
scroll to position [419, 0]
click at [361, 124] on icon "calender simple" at bounding box center [362, 125] width 7 height 7
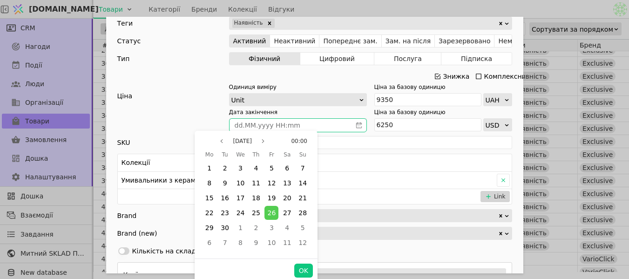
click at [361, 124] on span "Add Opportunity" at bounding box center [359, 125] width 15 height 13
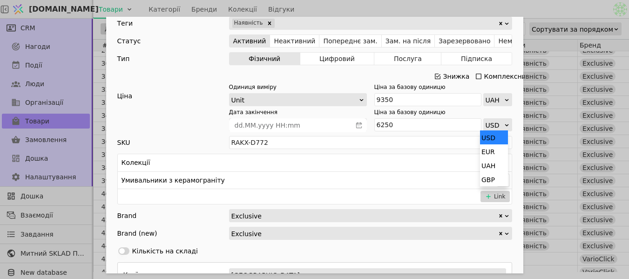
click at [497, 127] on div "USD" at bounding box center [495, 125] width 18 height 13
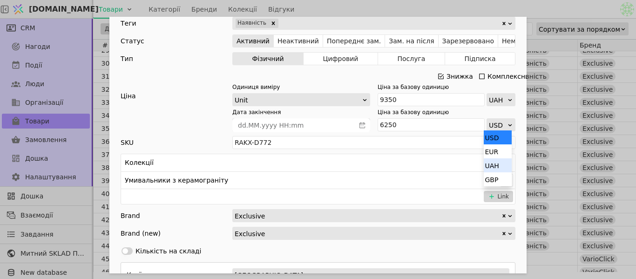
click at [499, 167] on div "UAH" at bounding box center [498, 165] width 28 height 14
click at [501, 10] on div "Ім'я Умивальник EXCLUSIVE Calacatta mix 80 YB21 (керамограніт) Посилання umyval…" at bounding box center [318, 139] width 636 height 279
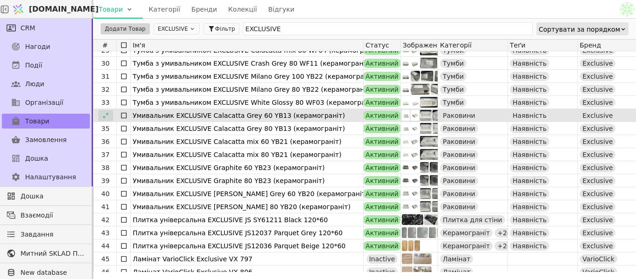
click at [104, 115] on icon at bounding box center [105, 115] width 7 height 7
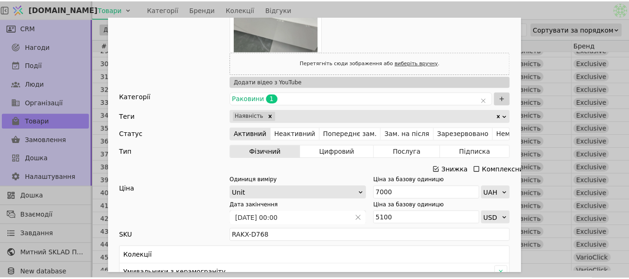
scroll to position [0, 0]
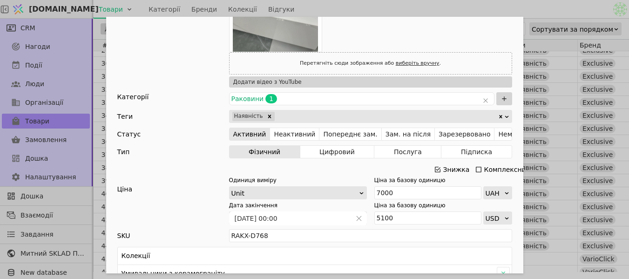
click at [509, 220] on div "Ім'я Умивальник EXCLUSIVE Calacatta Grey 60 YB13 (керамограніт) Посилання umyva…" at bounding box center [314, 173] width 417 height 965
click at [492, 259] on div "UAH" at bounding box center [494, 259] width 28 height 14
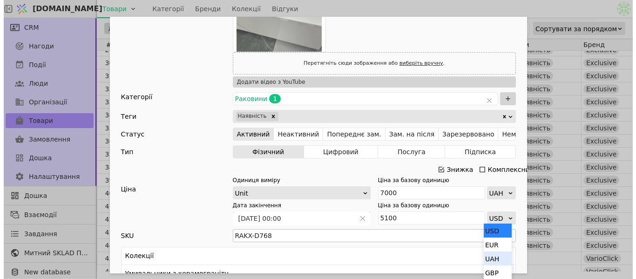
scroll to position [0, 0]
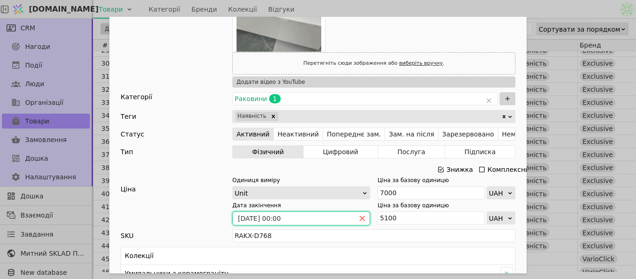
click at [361, 218] on icon "close" at bounding box center [362, 218] width 7 height 7
click at [550, 13] on div "Ім'я Умивальник EXCLUSIVE Calacatta Grey 60 YB13 (керамограніт) Посилання umyva…" at bounding box center [318, 139] width 636 height 279
click at [450, 5] on div "Ім'я Умивальник EXCLUSIVE Calacatta Grey 60 YB13 (керамограніт) Посилання umyva…" at bounding box center [318, 139] width 636 height 279
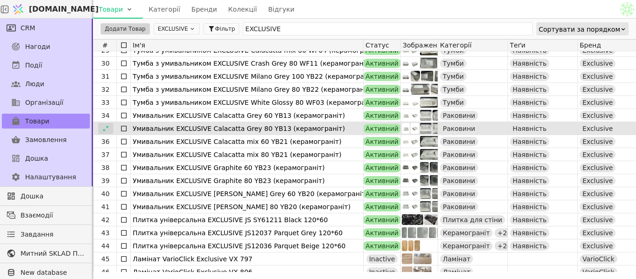
click at [104, 128] on icon at bounding box center [105, 128] width 7 height 7
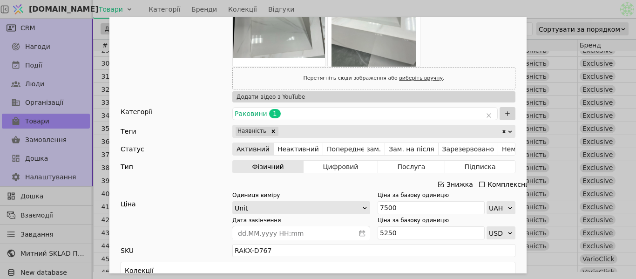
scroll to position [326, 0]
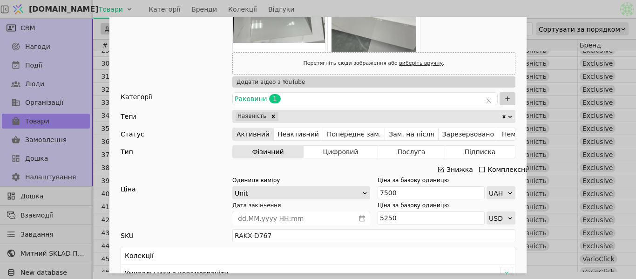
click at [489, 219] on div "USD" at bounding box center [498, 218] width 18 height 13
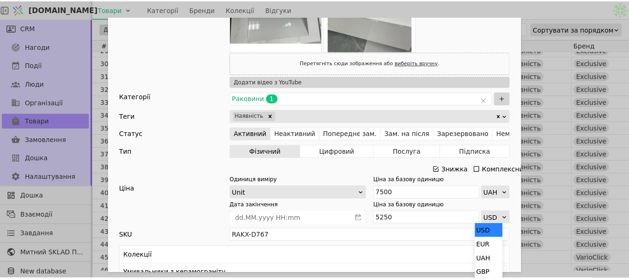
scroll to position [0, 0]
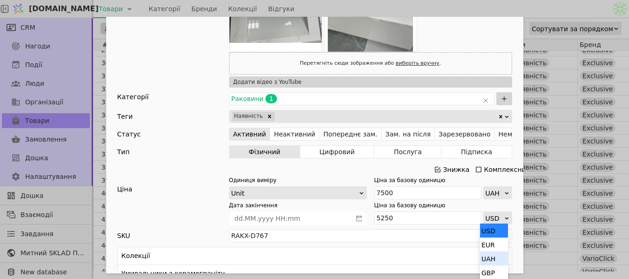
click at [493, 258] on div "UAH" at bounding box center [494, 259] width 28 height 14
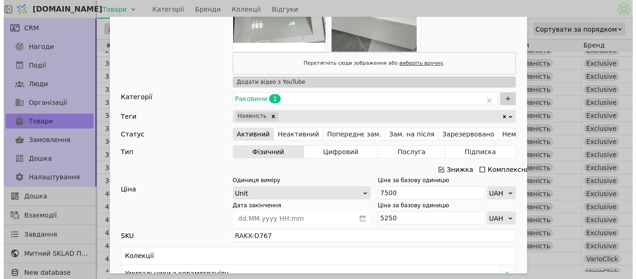
scroll to position [0, 0]
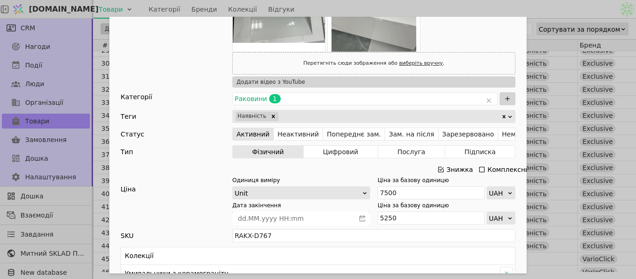
click at [544, 8] on div "Ім'я Умивальник EXCLUSIVE Calacatta Grey 80 YB13 (керамограніт) Посилання umyva…" at bounding box center [318, 139] width 636 height 279
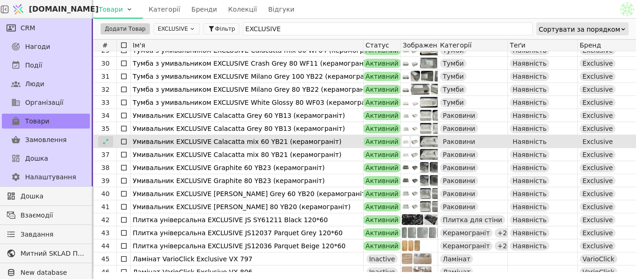
click at [107, 141] on icon at bounding box center [105, 141] width 7 height 7
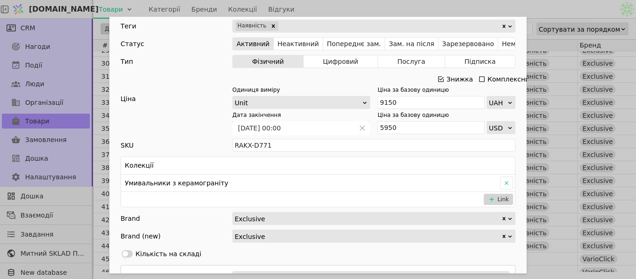
scroll to position [512, 0]
click at [497, 126] on div "USD" at bounding box center [498, 127] width 18 height 13
click at [495, 166] on div "UAH" at bounding box center [498, 167] width 28 height 14
click at [542, 13] on div "Ім'я Умивальник EXCLUSIVE Calacatta mix 60 YB21 (керамограніт) Посилання umyval…" at bounding box center [318, 139] width 636 height 279
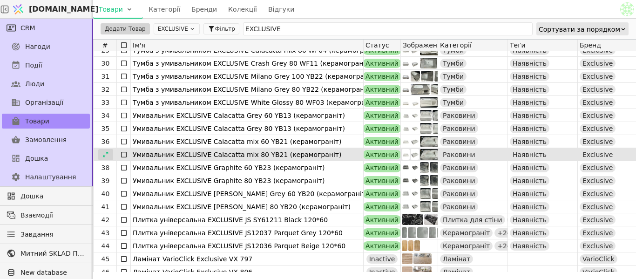
click at [103, 153] on icon at bounding box center [105, 154] width 7 height 7
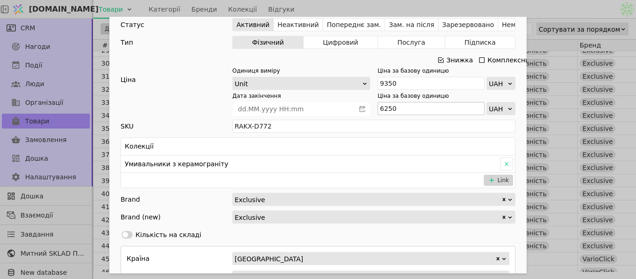
scroll to position [419, 0]
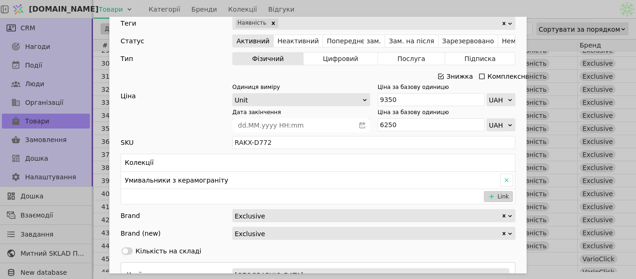
click at [534, 12] on div "Ім'я Умивальник EXCLUSIVE Calacatta mix 80 YB21 (керамограніт) Посилання umyval…" at bounding box center [318, 139] width 636 height 279
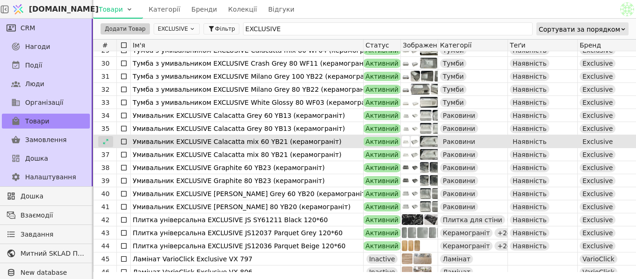
click at [105, 142] on icon at bounding box center [105, 141] width 5 height 5
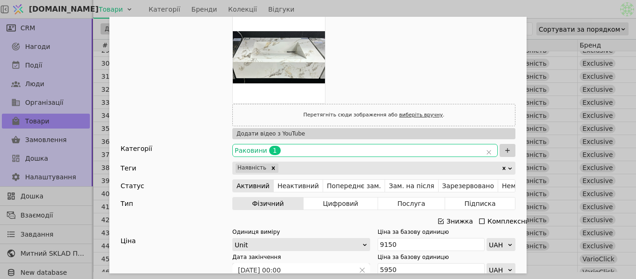
scroll to position [466, 0]
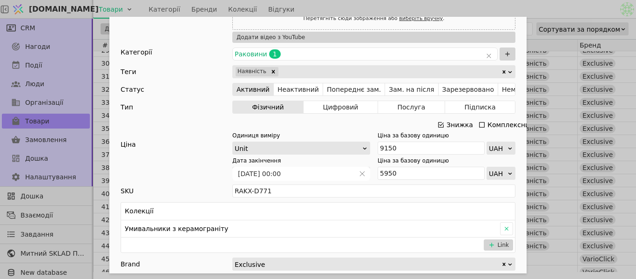
click at [544, 13] on div "Ім'я Умивальник EXCLUSIVE Calacatta mix 60 YB21 (керамограніт) Посилання umyval…" at bounding box center [318, 139] width 636 height 279
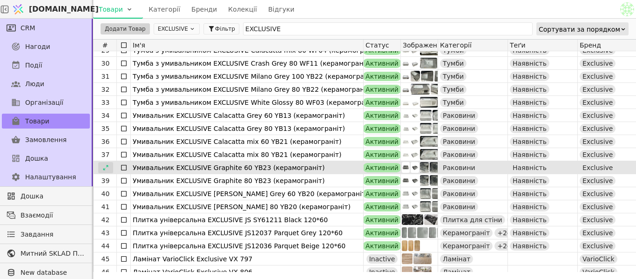
click at [102, 170] on icon at bounding box center [105, 167] width 7 height 7
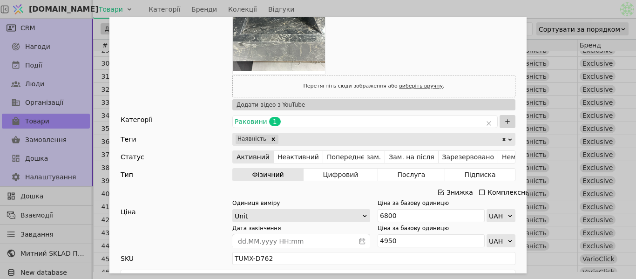
scroll to position [373, 0]
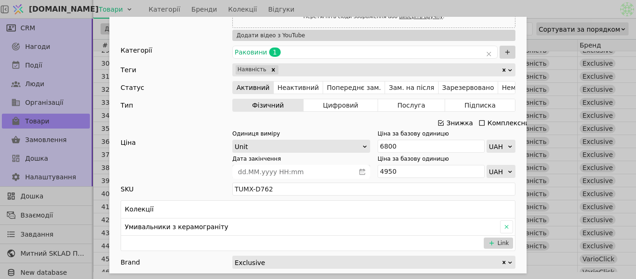
click at [550, 7] on div "Ім'я Умивальник EXCLUSIVE Graphite 60 YB23 (керамограніт) Посилання keramohrani…" at bounding box center [318, 139] width 636 height 279
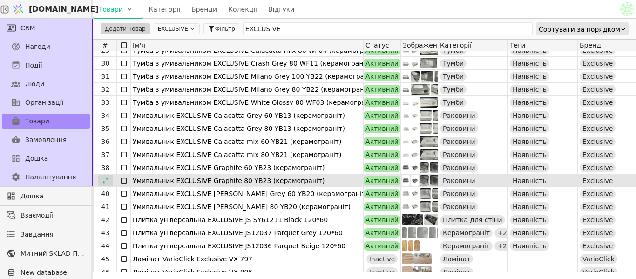
click at [103, 182] on icon at bounding box center [105, 180] width 5 height 5
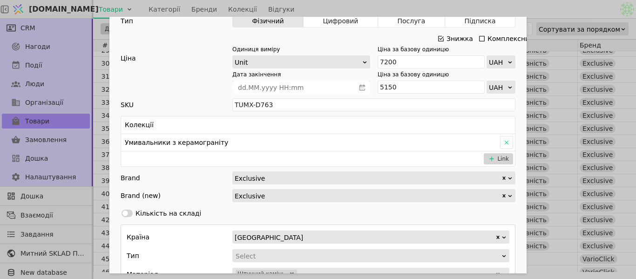
scroll to position [466, 0]
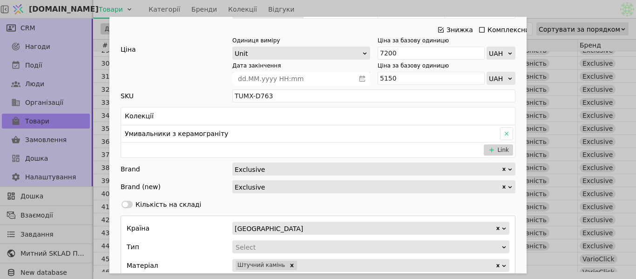
click at [525, 9] on div "Ім'я Умивальник EXCLUSIVE Graphite 80 YB23 (керамограніт) Посилання keramohrani…" at bounding box center [318, 139] width 636 height 279
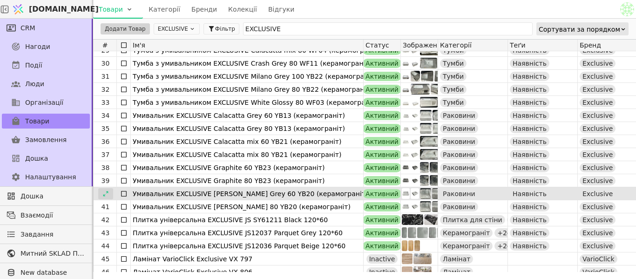
click at [101, 198] on div at bounding box center [105, 193] width 15 height 11
